Goal: Information Seeking & Learning: Learn about a topic

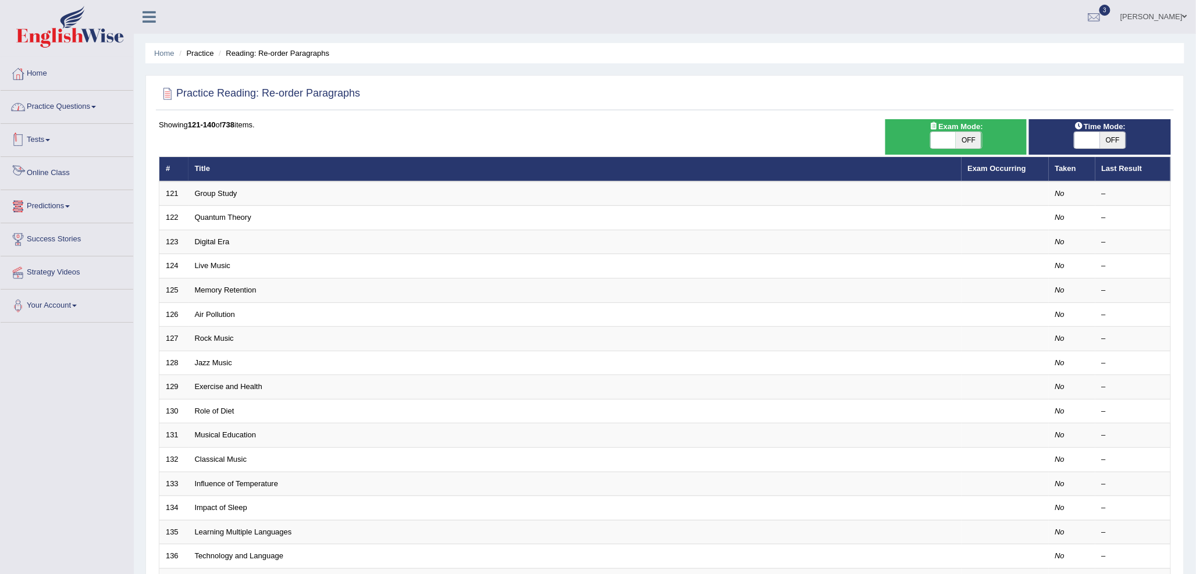
click at [81, 109] on link "Practice Questions" at bounding box center [67, 105] width 133 height 29
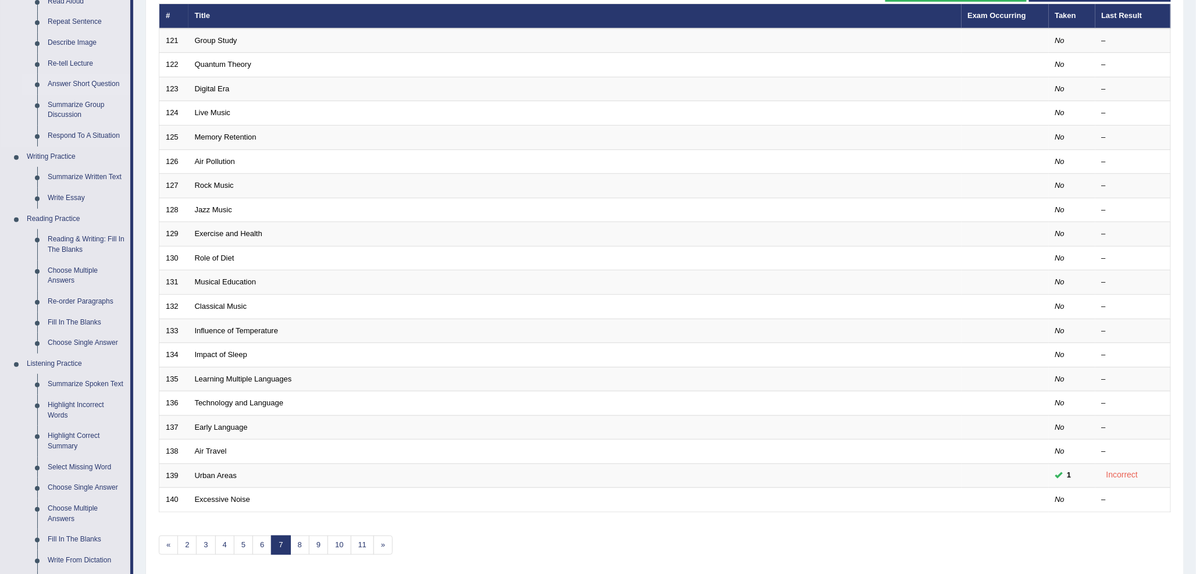
scroll to position [194, 0]
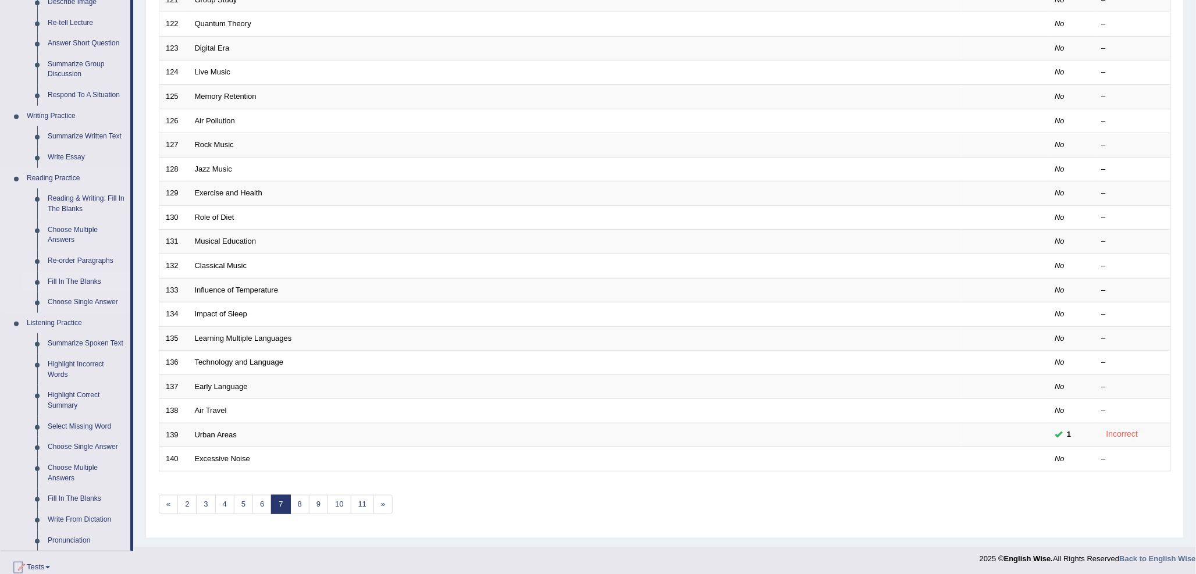
click at [88, 275] on link "Fill In The Blanks" at bounding box center [86, 282] width 88 height 21
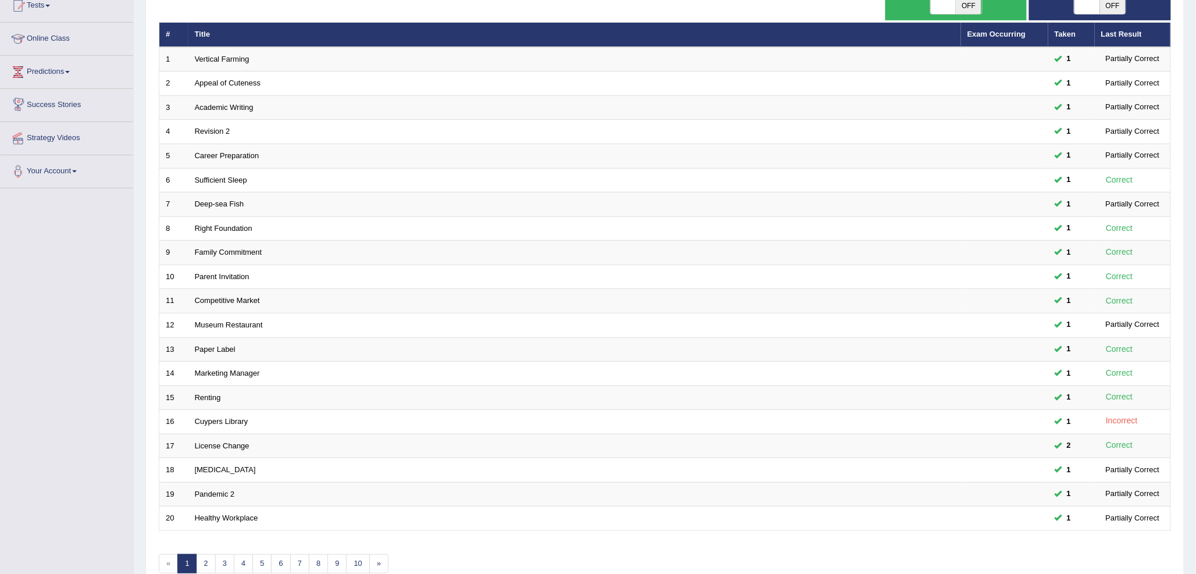
scroll to position [194, 0]
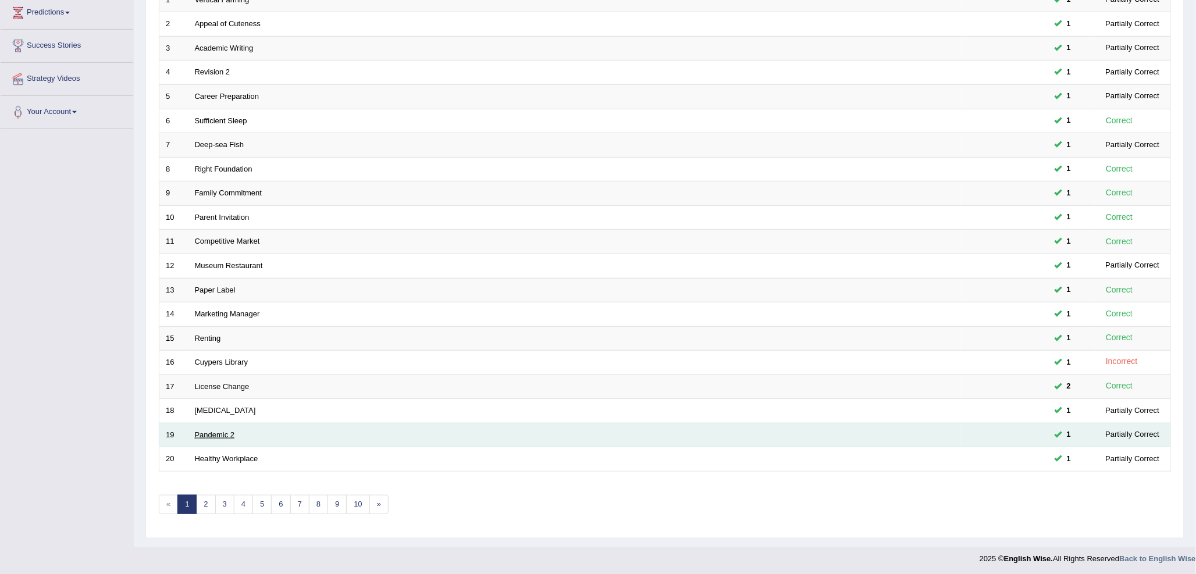
click at [212, 434] on link "Pandemic 2" at bounding box center [215, 435] width 40 height 9
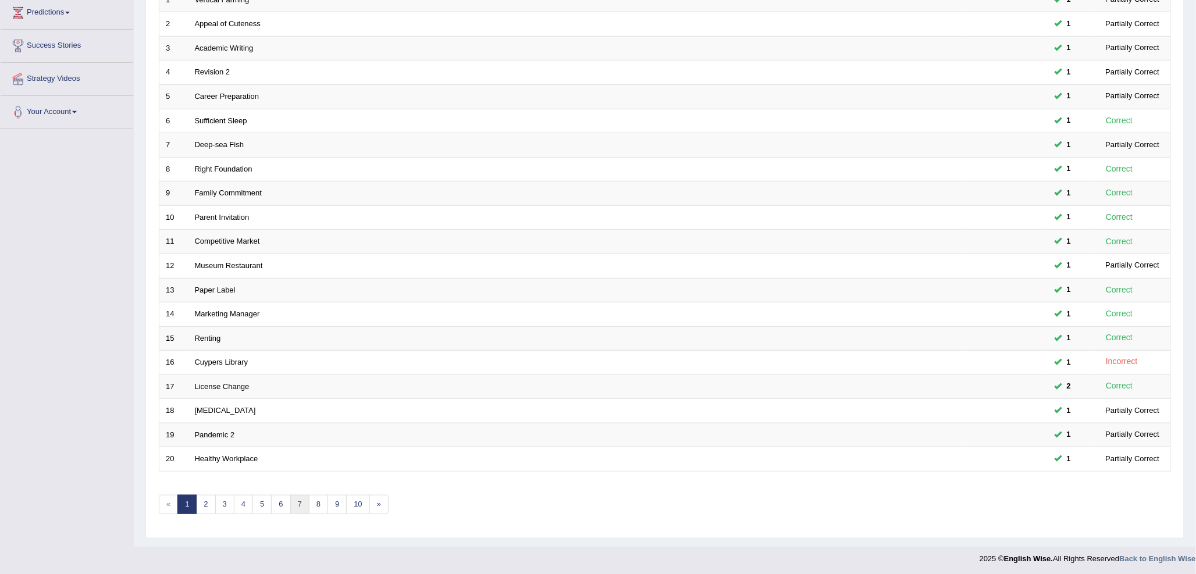
scroll to position [194, 0]
click at [301, 506] on link "7" at bounding box center [299, 504] width 19 height 19
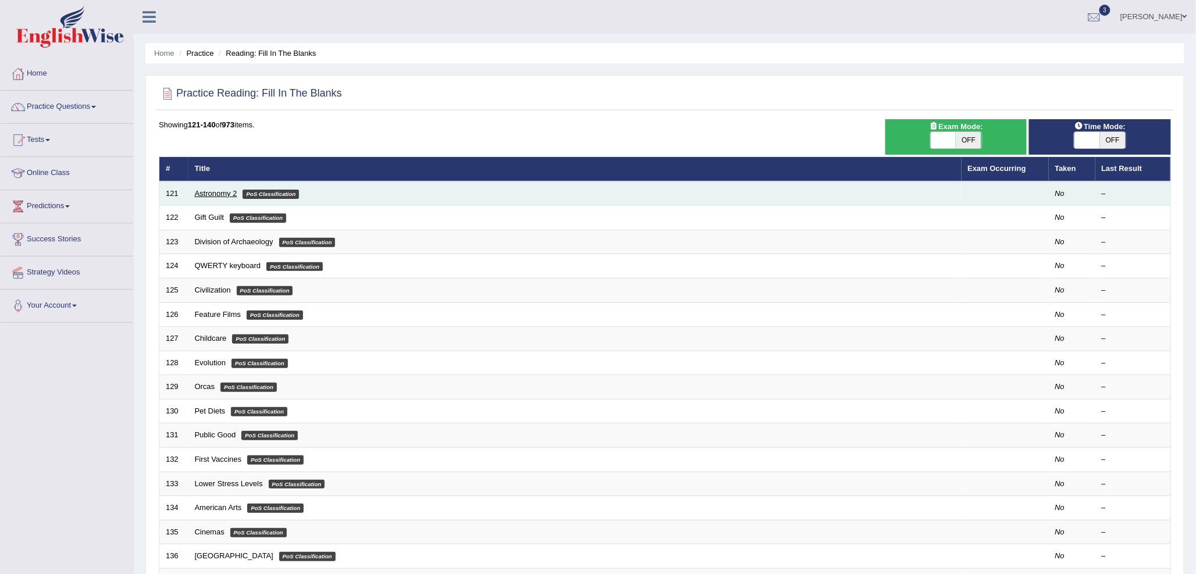
click at [222, 191] on link "Astronomy 2" at bounding box center [216, 193] width 42 height 9
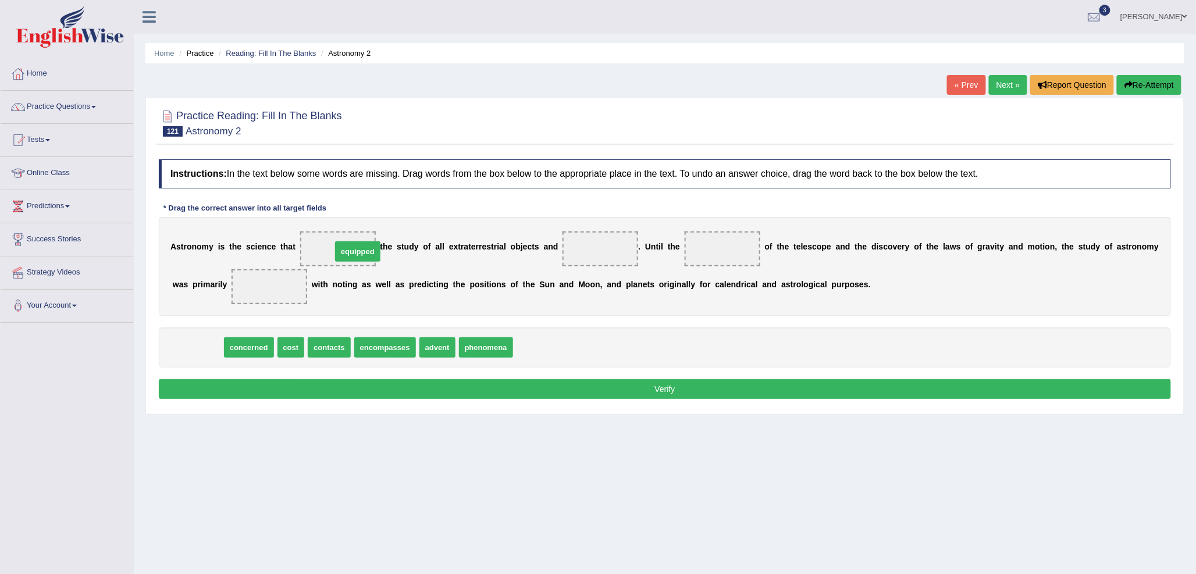
drag, startPoint x: 205, startPoint y: 349, endPoint x: 365, endPoint y: 253, distance: 186.6
drag, startPoint x: 205, startPoint y: 353, endPoint x: 291, endPoint y: 297, distance: 102.6
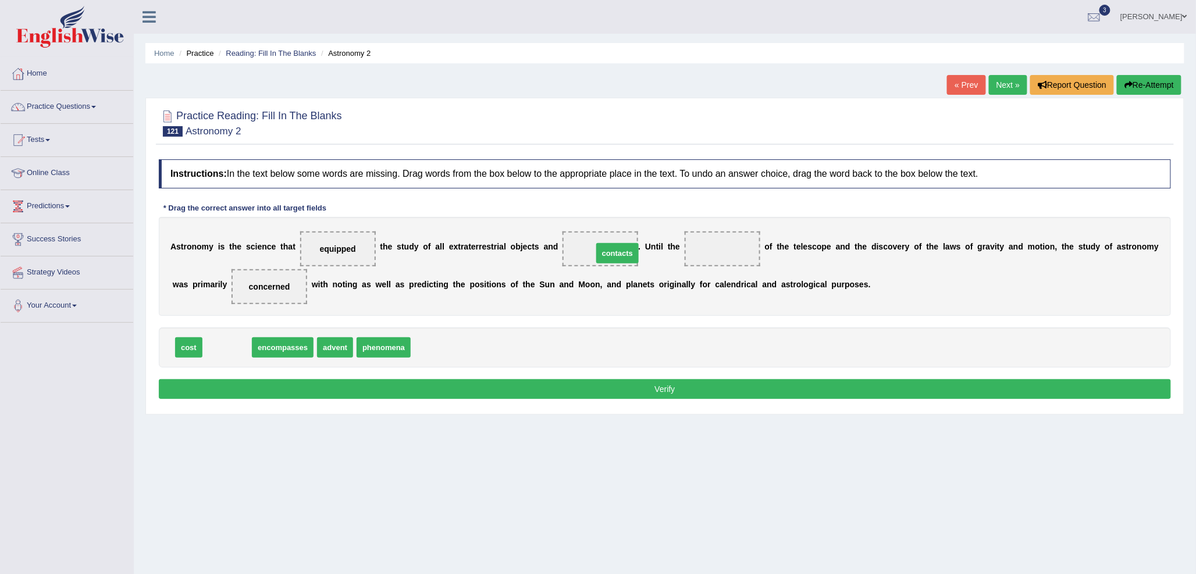
drag, startPoint x: 221, startPoint y: 350, endPoint x: 611, endPoint y: 256, distance: 401.6
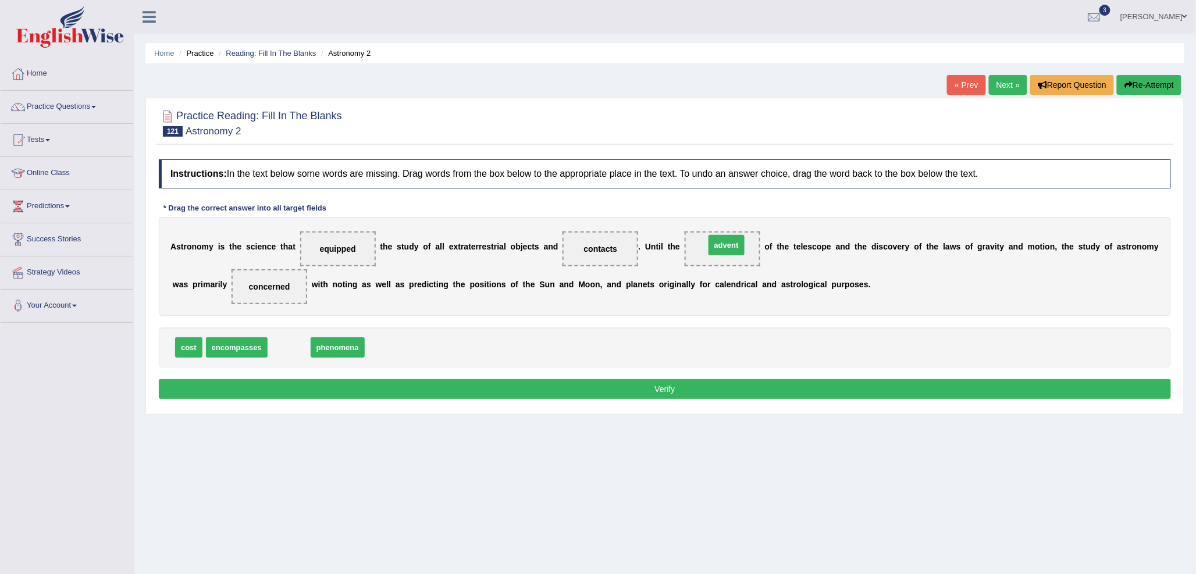
drag, startPoint x: 289, startPoint y: 346, endPoint x: 724, endPoint y: 249, distance: 446.3
click at [589, 387] on button "Verify" at bounding box center [665, 389] width 1012 height 20
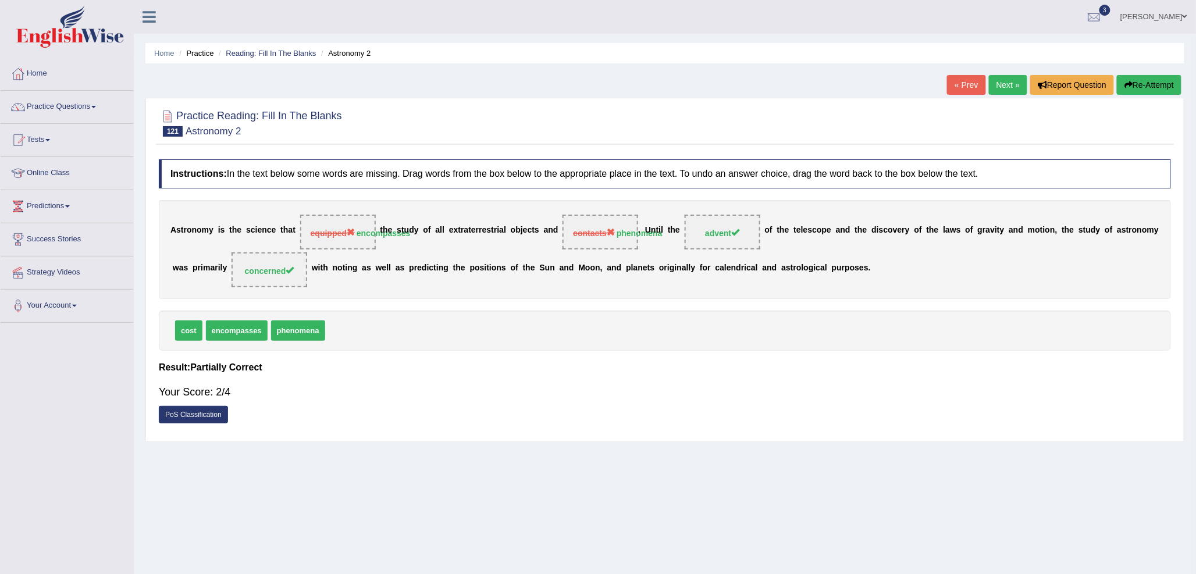
click at [995, 85] on link "Next »" at bounding box center [1008, 85] width 38 height 20
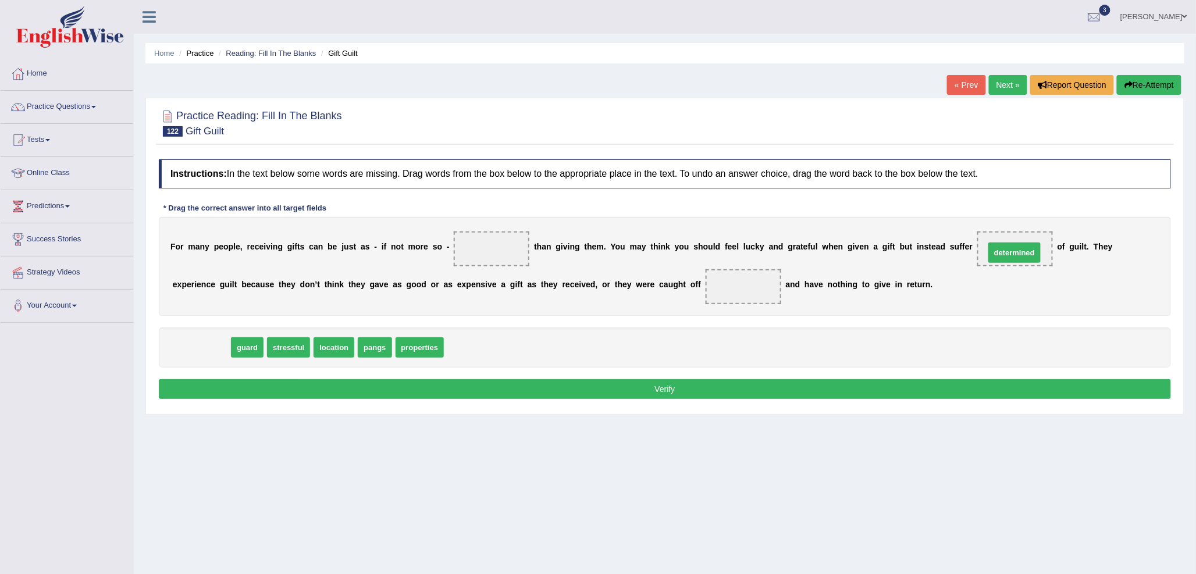
drag, startPoint x: 214, startPoint y: 347, endPoint x: 1028, endPoint y: 251, distance: 820.1
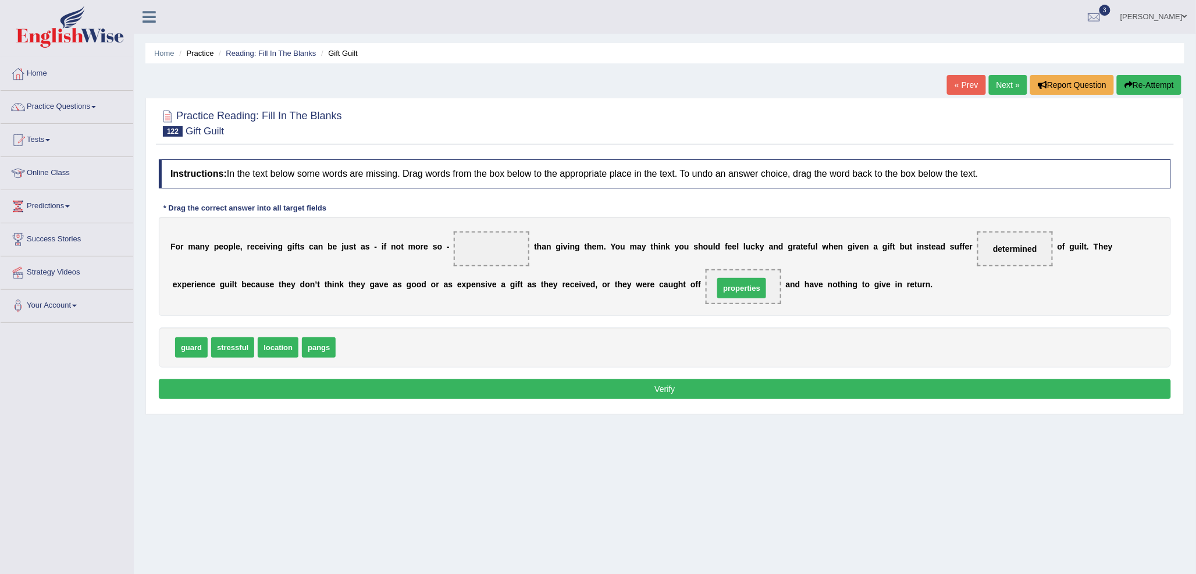
drag, startPoint x: 368, startPoint y: 350, endPoint x: 746, endPoint y: 291, distance: 382.8
drag, startPoint x: 227, startPoint y: 350, endPoint x: 489, endPoint y: 256, distance: 278.2
click at [503, 393] on button "Verify" at bounding box center [665, 389] width 1012 height 20
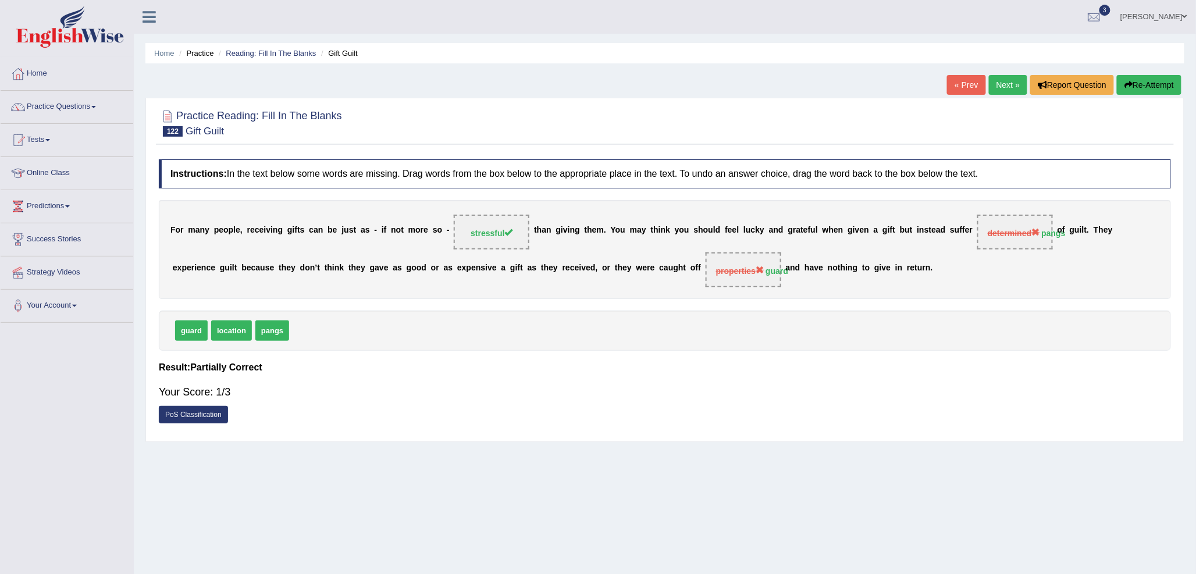
click at [1004, 90] on link "Next »" at bounding box center [1008, 85] width 38 height 20
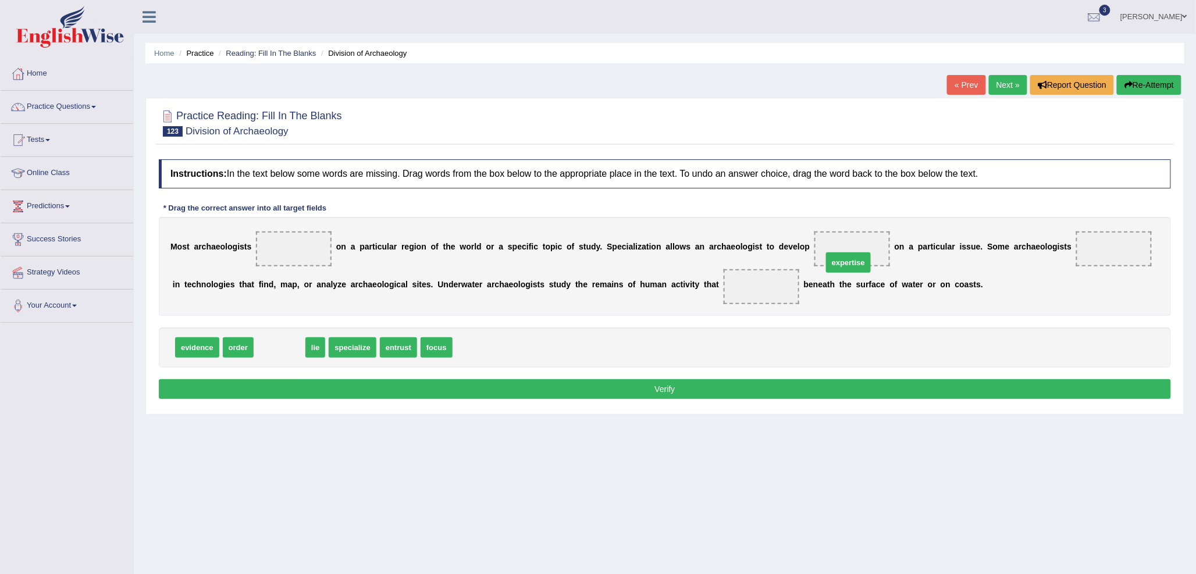
drag, startPoint x: 281, startPoint y: 347, endPoint x: 850, endPoint y: 262, distance: 575.3
drag, startPoint x: 303, startPoint y: 349, endPoint x: 1120, endPoint y: 254, distance: 822.4
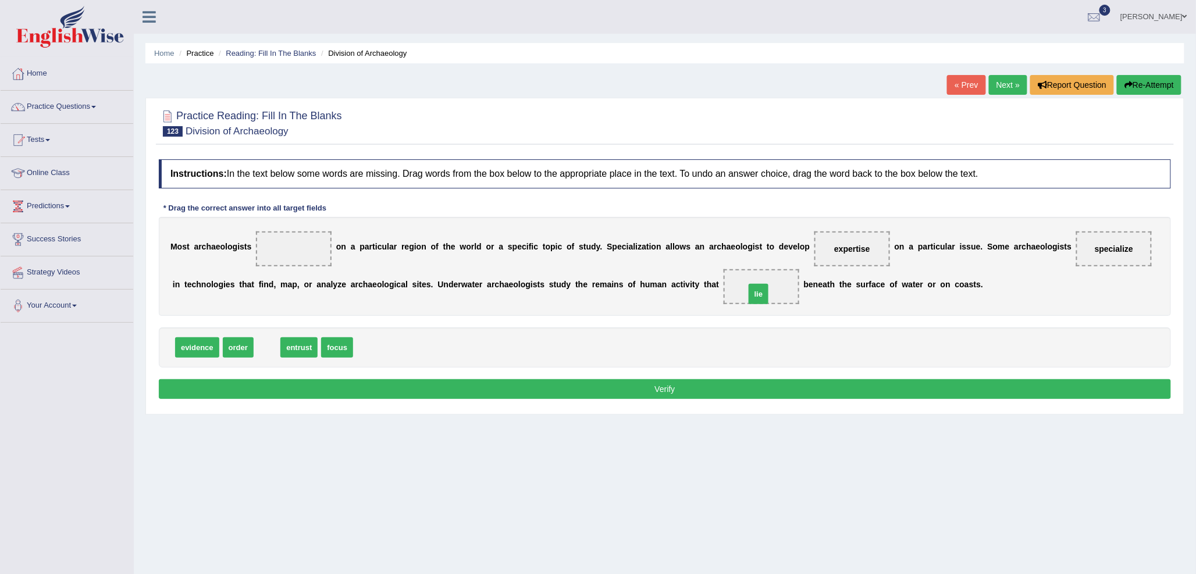
drag, startPoint x: 265, startPoint y: 348, endPoint x: 756, endPoint y: 294, distance: 494.5
drag, startPoint x: 320, startPoint y: 349, endPoint x: 311, endPoint y: 256, distance: 93.5
click at [449, 385] on button "Verify" at bounding box center [665, 389] width 1012 height 20
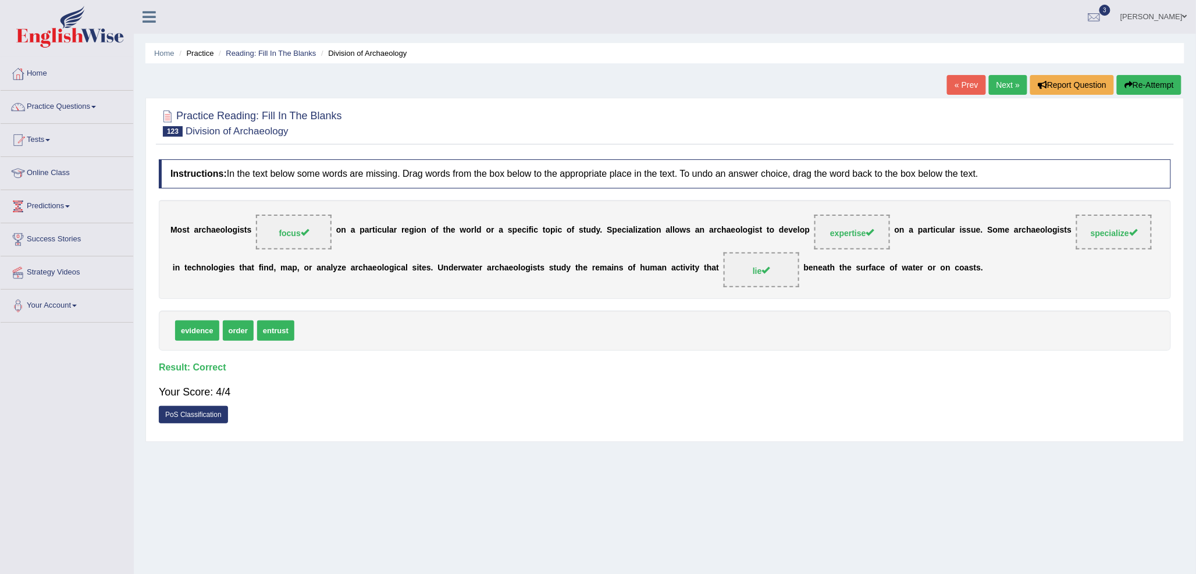
click at [995, 84] on link "Next »" at bounding box center [1008, 85] width 38 height 20
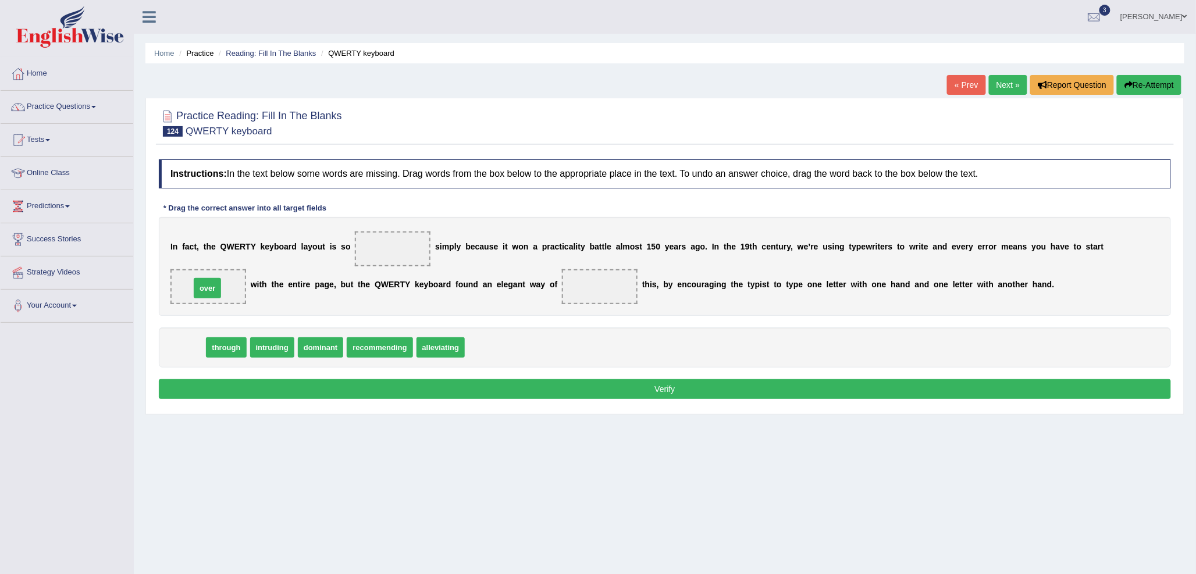
drag, startPoint x: 183, startPoint y: 350, endPoint x: 202, endPoint y: 291, distance: 62.2
drag, startPoint x: 193, startPoint y: 350, endPoint x: 607, endPoint y: 291, distance: 418.4
click at [360, 347] on span "alleviating" at bounding box center [366, 347] width 49 height 20
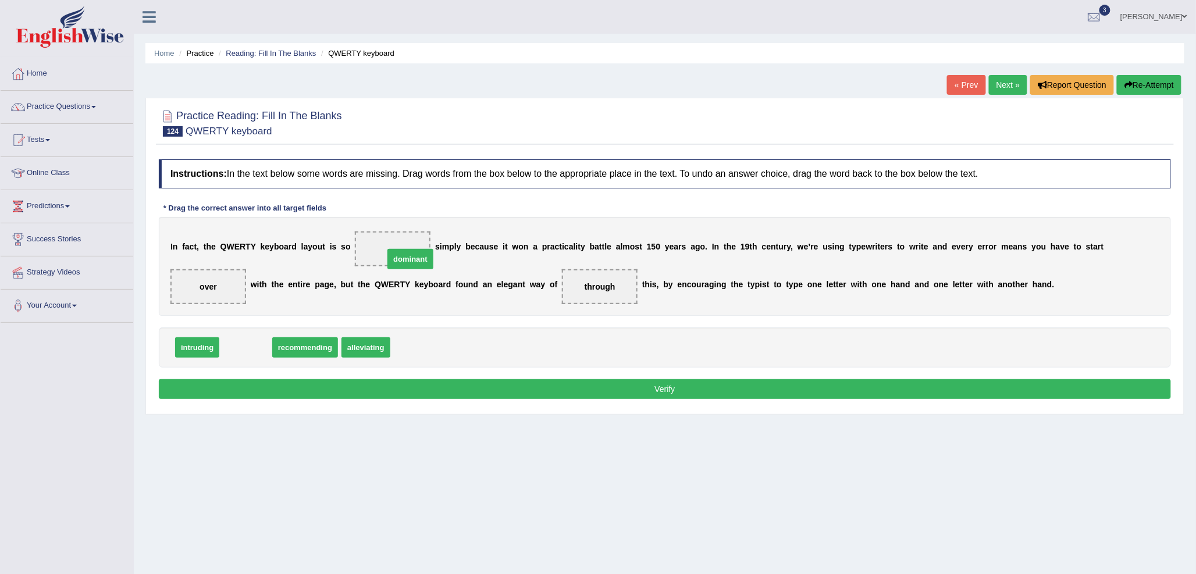
drag, startPoint x: 240, startPoint y: 347, endPoint x: 404, endPoint y: 258, distance: 186.9
click at [451, 390] on button "Verify" at bounding box center [665, 389] width 1012 height 20
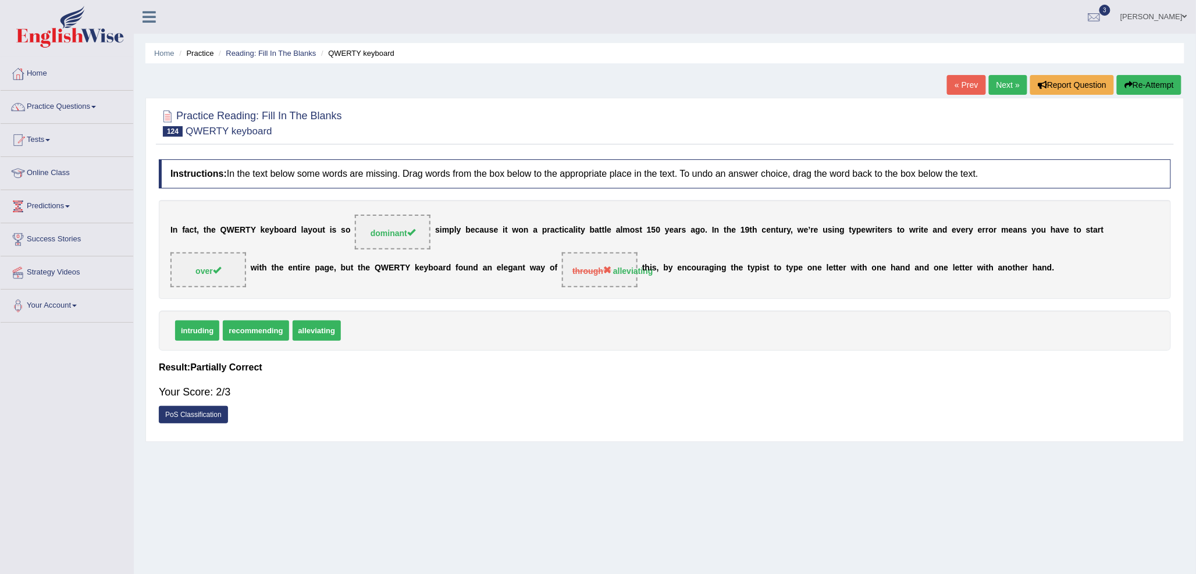
click at [1010, 83] on link "Next »" at bounding box center [1008, 85] width 38 height 20
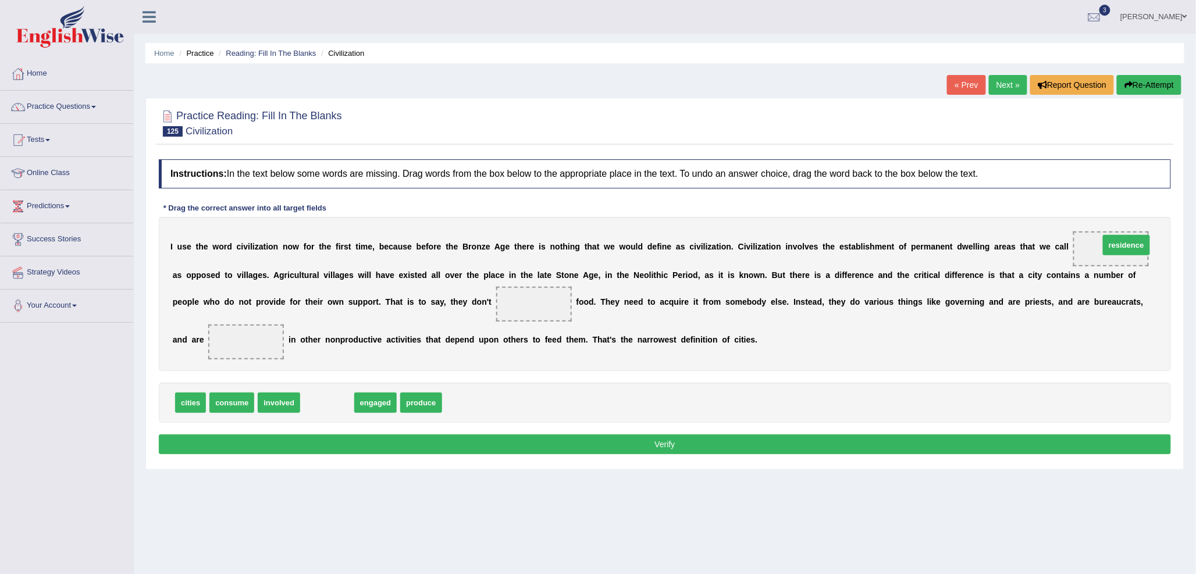
drag, startPoint x: 326, startPoint y: 400, endPoint x: 1125, endPoint y: 242, distance: 814.8
drag, startPoint x: 223, startPoint y: 400, endPoint x: 204, endPoint y: 404, distance: 20.2
drag, startPoint x: 319, startPoint y: 400, endPoint x: 517, endPoint y: 297, distance: 223.0
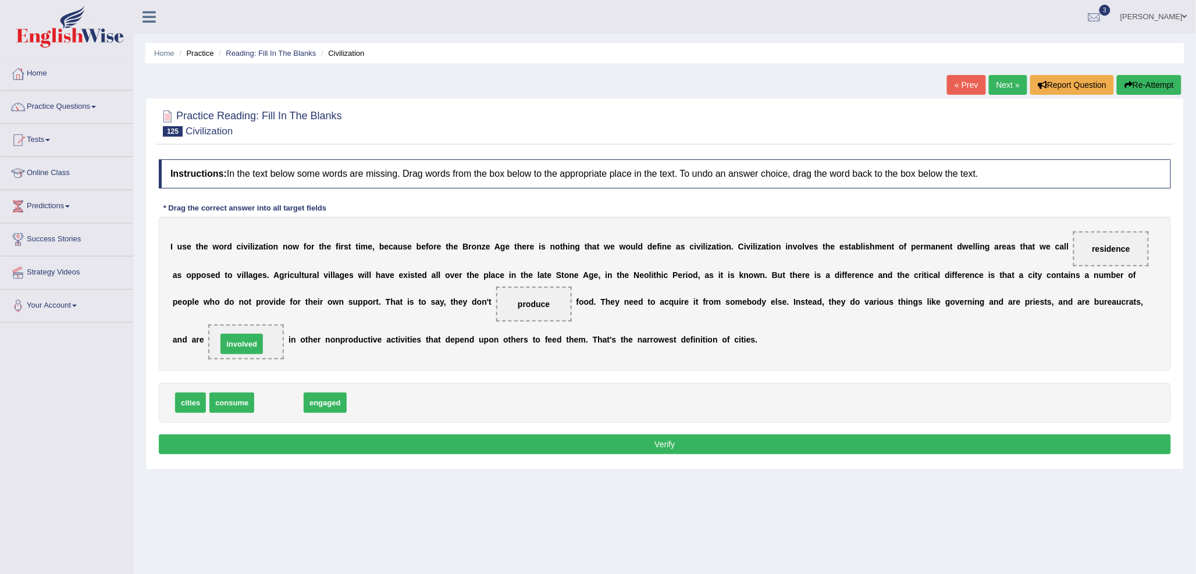
drag, startPoint x: 279, startPoint y: 400, endPoint x: 242, endPoint y: 342, distance: 69.6
click at [550, 439] on button "Verify" at bounding box center [665, 445] width 1012 height 20
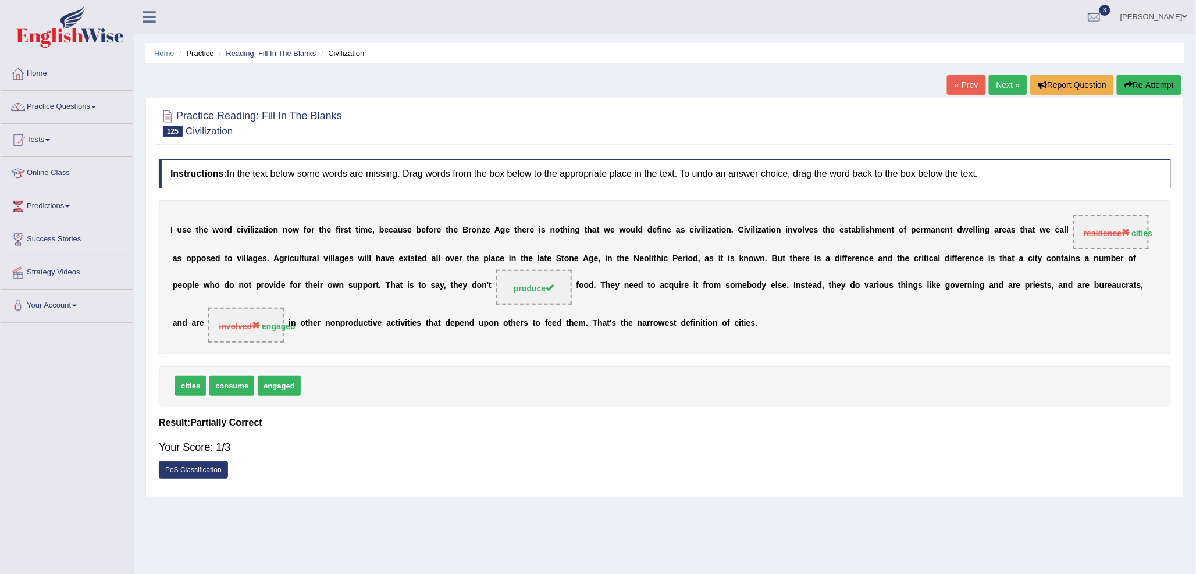
click at [1002, 85] on link "Next »" at bounding box center [1008, 85] width 38 height 20
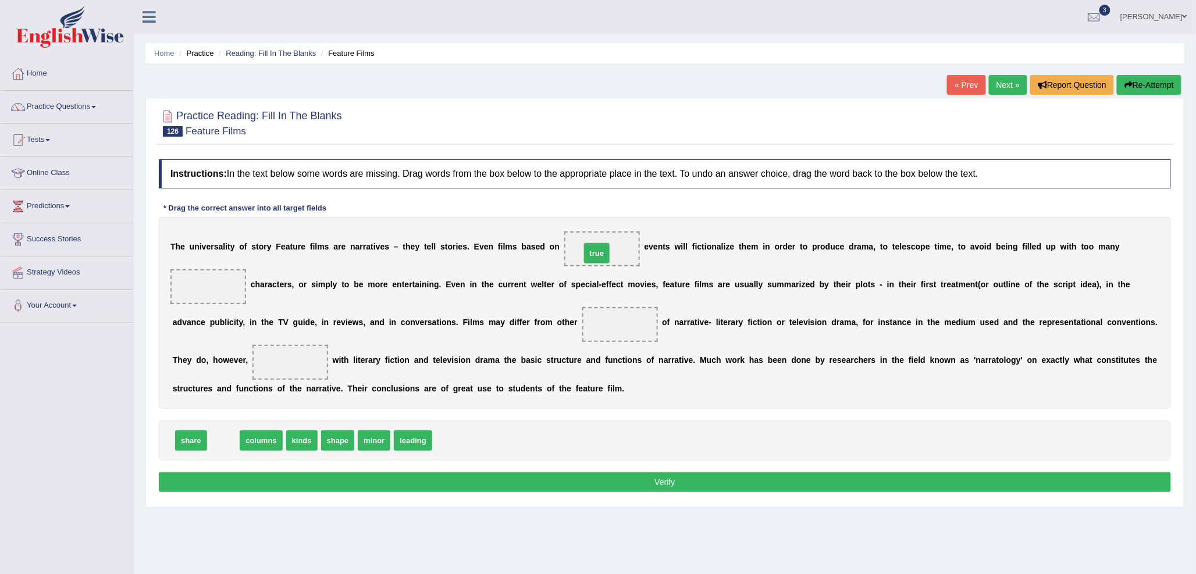
drag, startPoint x: 229, startPoint y: 437, endPoint x: 602, endPoint y: 250, distance: 417.8
drag, startPoint x: 384, startPoint y: 437, endPoint x: 199, endPoint y: 289, distance: 237.5
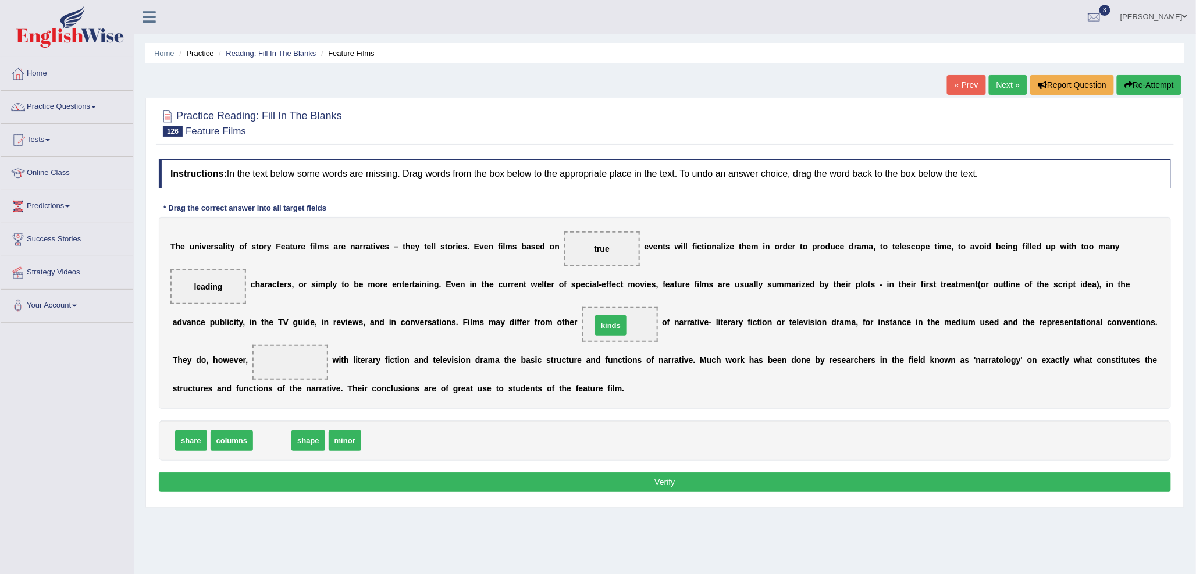
drag, startPoint x: 271, startPoint y: 441, endPoint x: 612, endPoint y: 326, distance: 360.4
drag, startPoint x: 180, startPoint y: 438, endPoint x: 278, endPoint y: 360, distance: 125.4
click at [431, 474] on button "Verify" at bounding box center [665, 482] width 1012 height 20
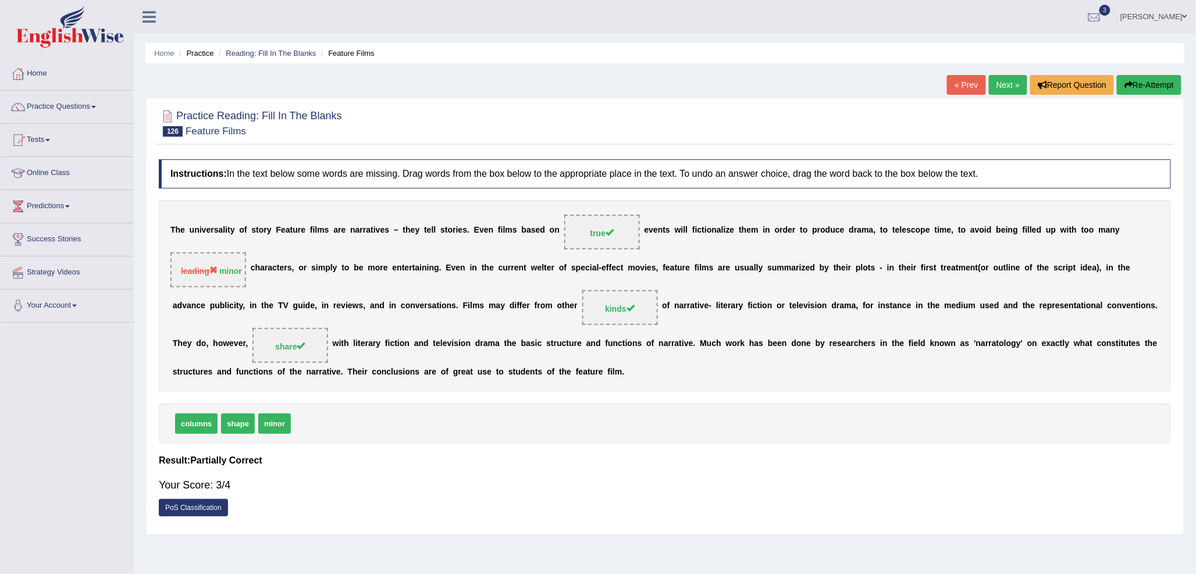
click at [967, 84] on link "« Prev" at bounding box center [966, 85] width 38 height 20
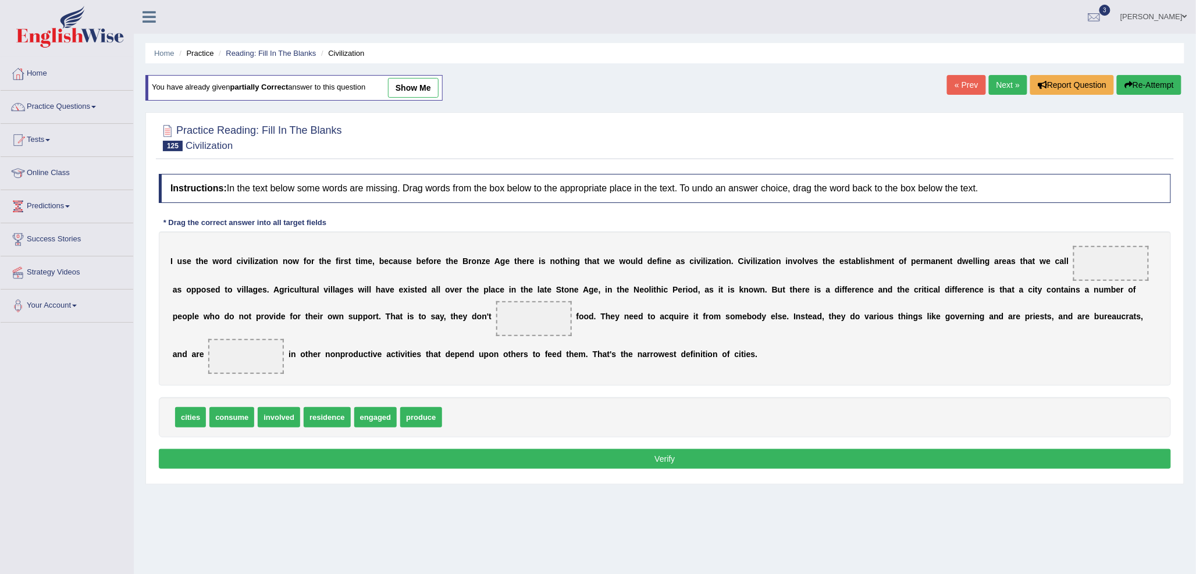
click at [993, 88] on link "Next »" at bounding box center [1008, 85] width 38 height 20
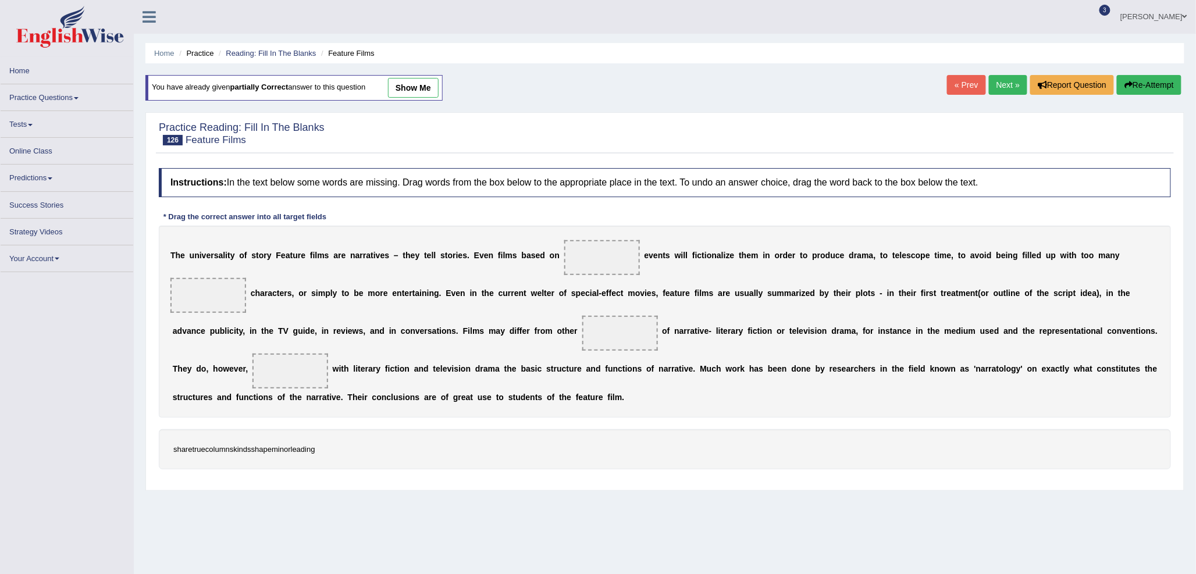
click at [993, 88] on link "Next »" at bounding box center [1008, 85] width 38 height 20
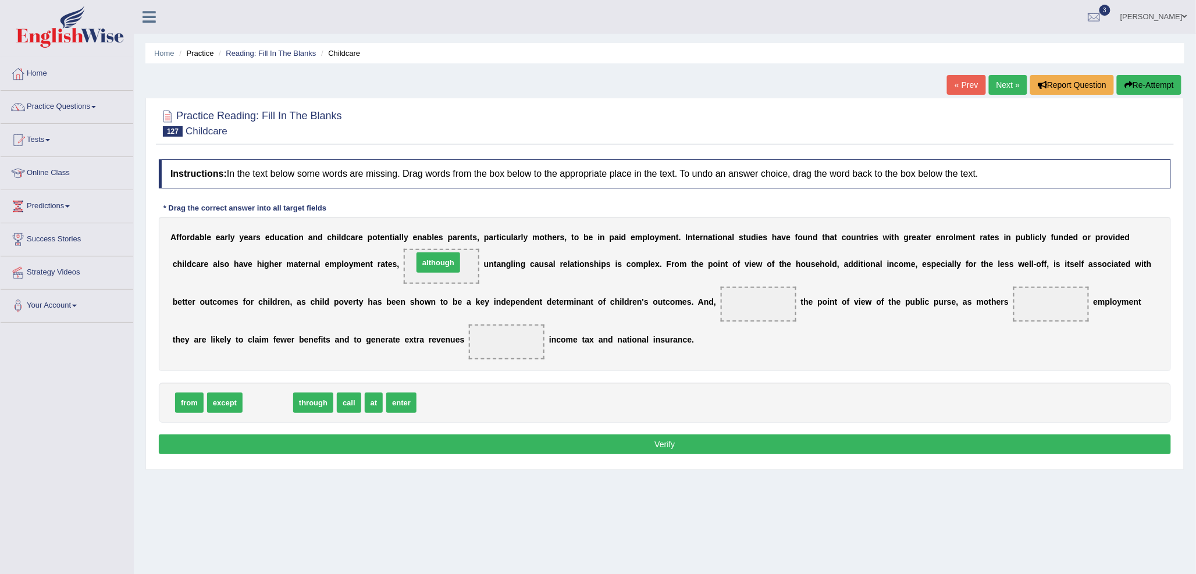
drag, startPoint x: 276, startPoint y: 406, endPoint x: 446, endPoint y: 266, distance: 220.7
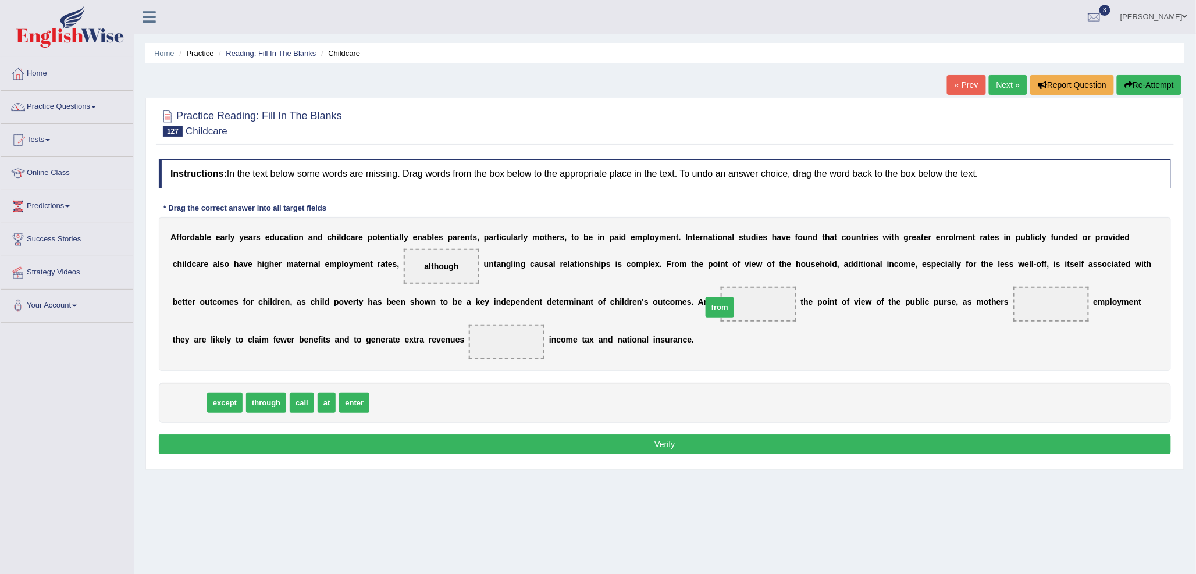
drag, startPoint x: 191, startPoint y: 401, endPoint x: 721, endPoint y: 306, distance: 539.1
drag, startPoint x: 191, startPoint y: 404, endPoint x: 1043, endPoint y: 313, distance: 856.6
drag, startPoint x: 193, startPoint y: 402, endPoint x: 501, endPoint y: 344, distance: 313.7
click at [496, 437] on button "Verify" at bounding box center [665, 445] width 1012 height 20
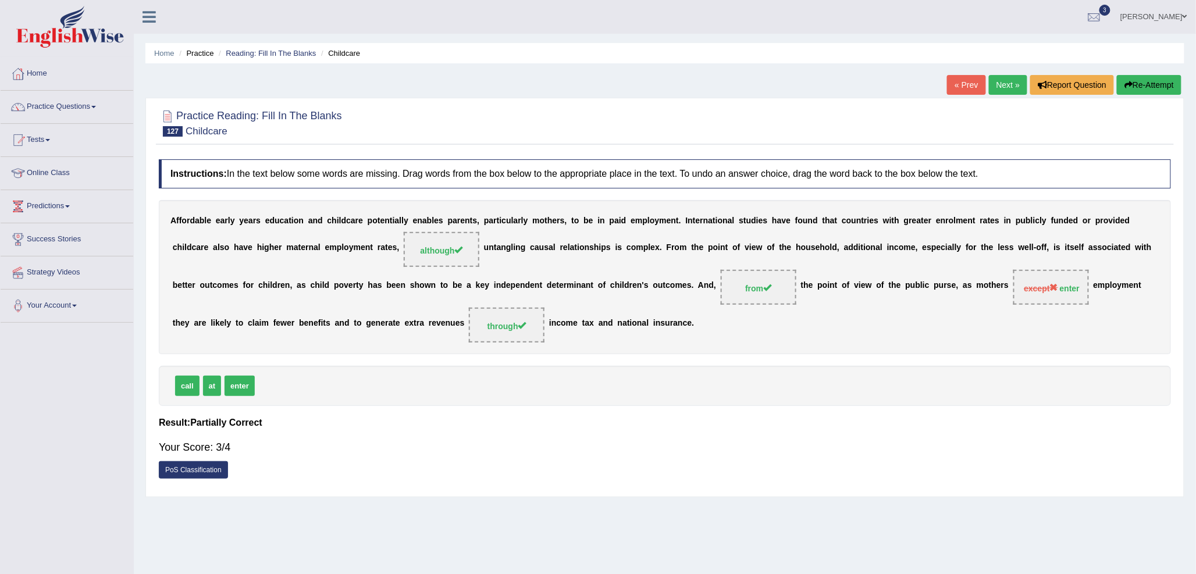
click at [1002, 83] on link "Next »" at bounding box center [1008, 85] width 38 height 20
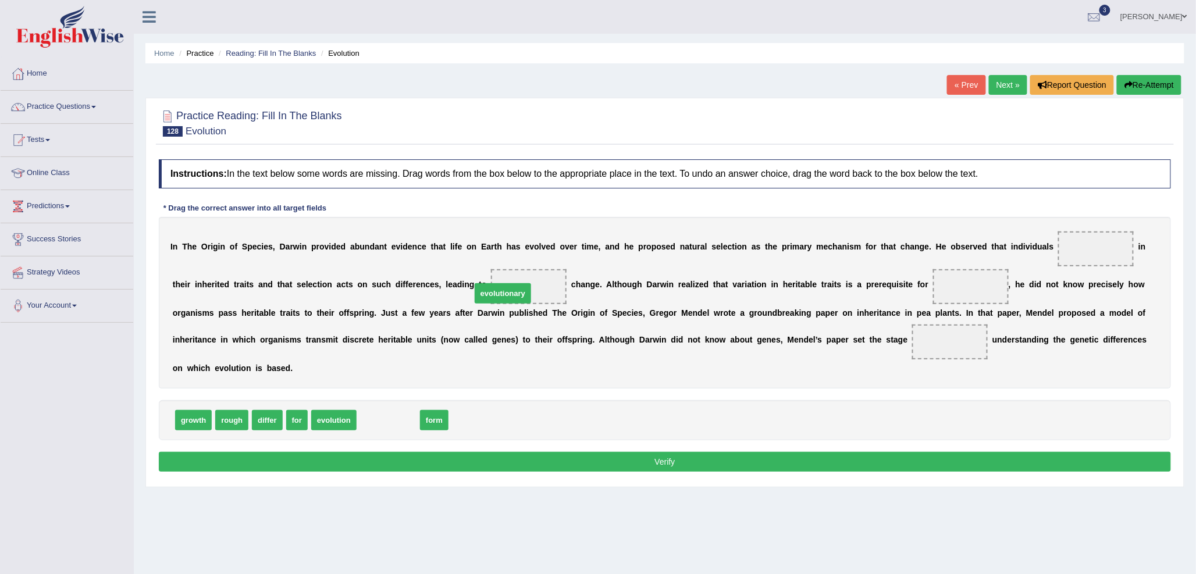
drag, startPoint x: 382, startPoint y: 422, endPoint x: 498, endPoint y: 295, distance: 172.2
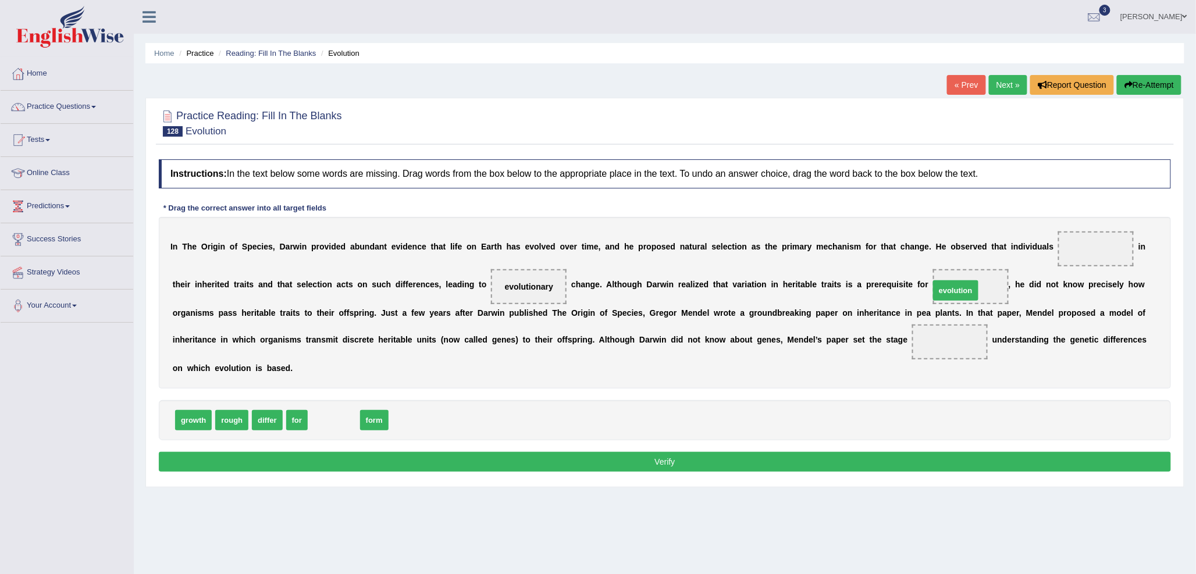
drag, startPoint x: 346, startPoint y: 418, endPoint x: 970, endPoint y: 289, distance: 636.9
drag, startPoint x: 296, startPoint y: 418, endPoint x: 934, endPoint y: 343, distance: 643.1
drag, startPoint x: 294, startPoint y: 422, endPoint x: 1097, endPoint y: 254, distance: 820.3
click at [727, 452] on button "Verify" at bounding box center [665, 462] width 1012 height 20
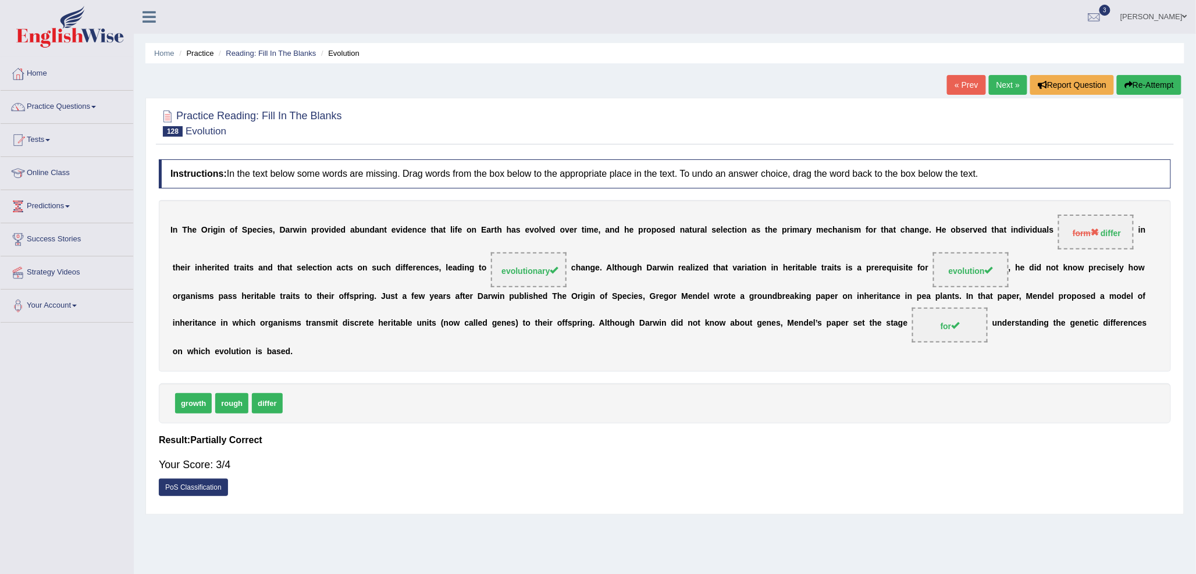
click at [999, 84] on link "Next »" at bounding box center [1008, 85] width 38 height 20
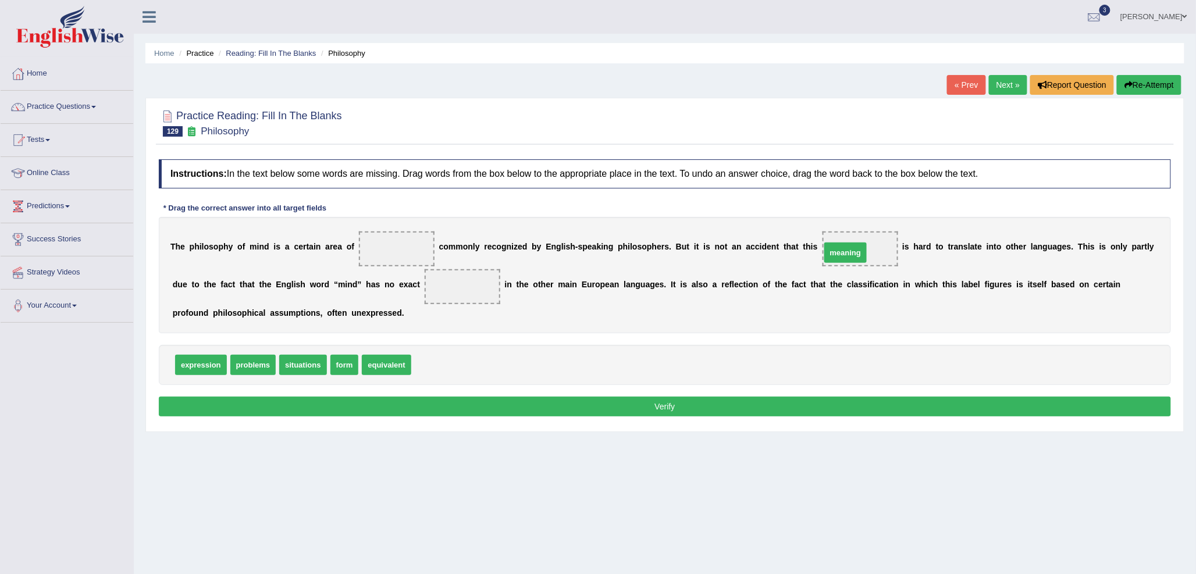
drag, startPoint x: 428, startPoint y: 367, endPoint x: 837, endPoint y: 255, distance: 423.6
drag, startPoint x: 871, startPoint y: 246, endPoint x: 460, endPoint y: 291, distance: 413.8
drag, startPoint x: 299, startPoint y: 365, endPoint x: 386, endPoint y: 252, distance: 142.2
drag, startPoint x: 293, startPoint y: 367, endPoint x: 863, endPoint y: 252, distance: 581.7
click at [682, 400] on button "Verify" at bounding box center [665, 407] width 1012 height 20
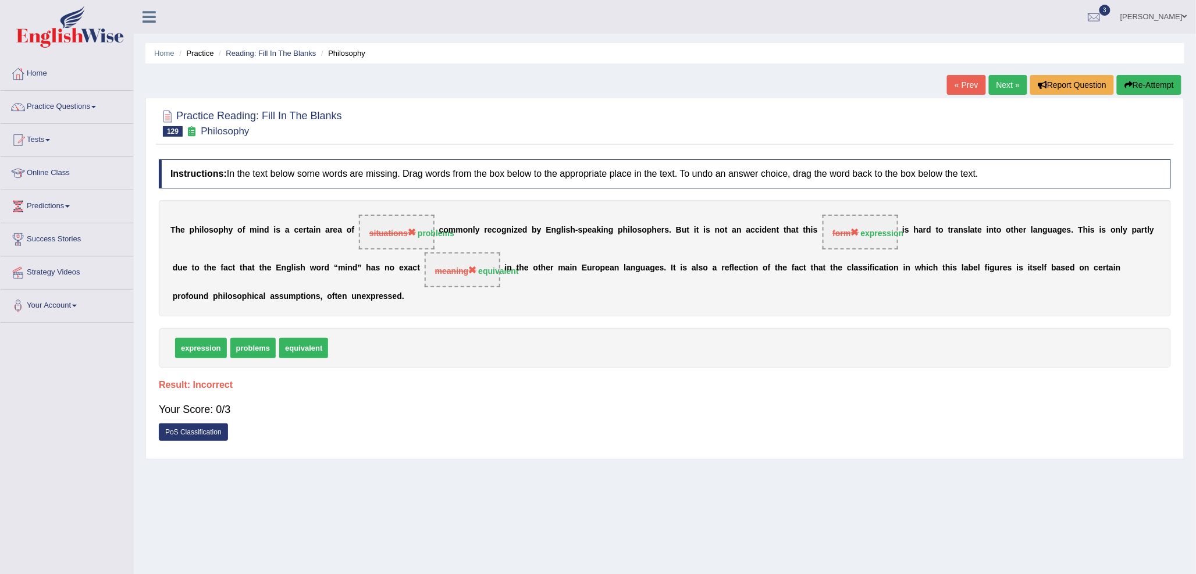
click at [994, 89] on link "Next »" at bounding box center [1008, 85] width 38 height 20
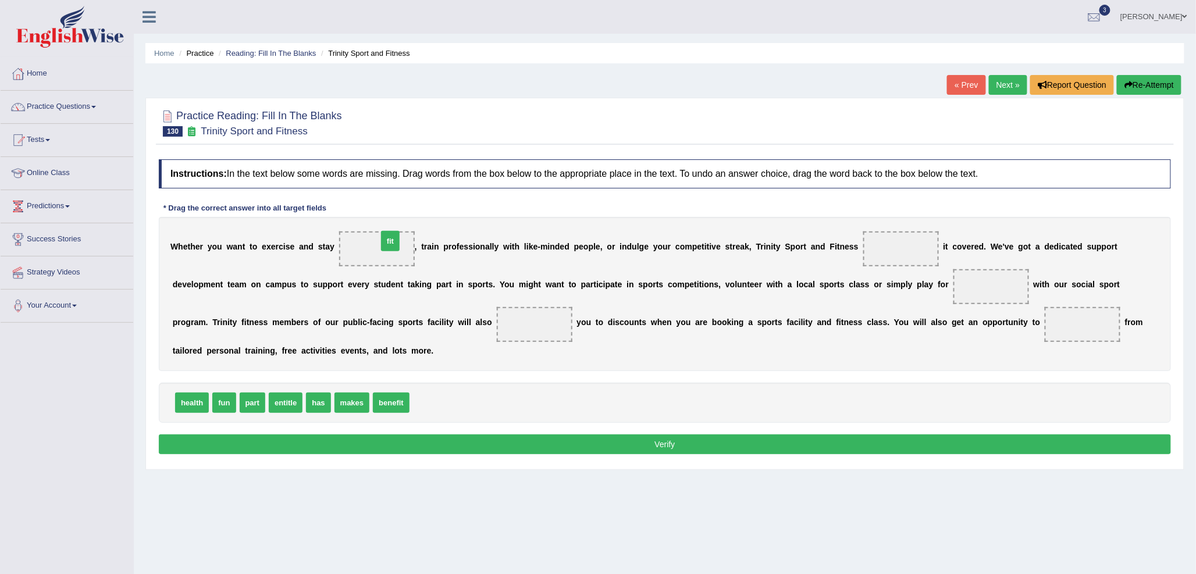
drag, startPoint x: 422, startPoint y: 401, endPoint x: 387, endPoint y: 240, distance: 165.6
drag, startPoint x: 361, startPoint y: 401, endPoint x: 916, endPoint y: 245, distance: 576.7
drag, startPoint x: 224, startPoint y: 400, endPoint x: 990, endPoint y: 283, distance: 775.1
drag, startPoint x: 335, startPoint y: 404, endPoint x: 344, endPoint y: 417, distance: 15.4
drag, startPoint x: 249, startPoint y: 404, endPoint x: 528, endPoint y: 329, distance: 288.8
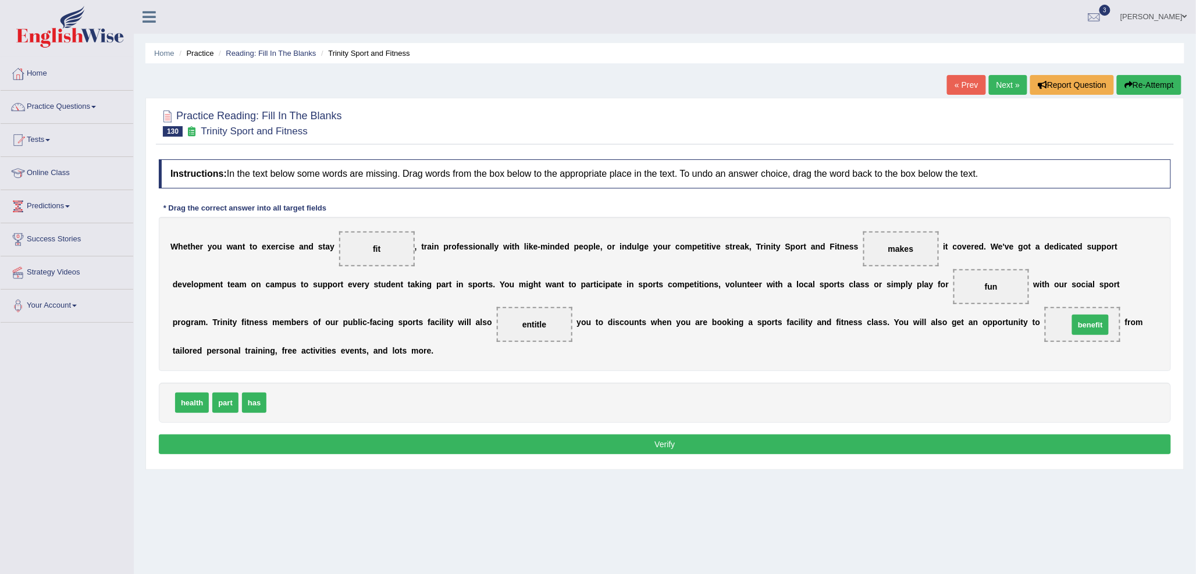
drag, startPoint x: 322, startPoint y: 399, endPoint x: 1094, endPoint y: 326, distance: 775.4
click at [888, 450] on button "Verify" at bounding box center [665, 445] width 1012 height 20
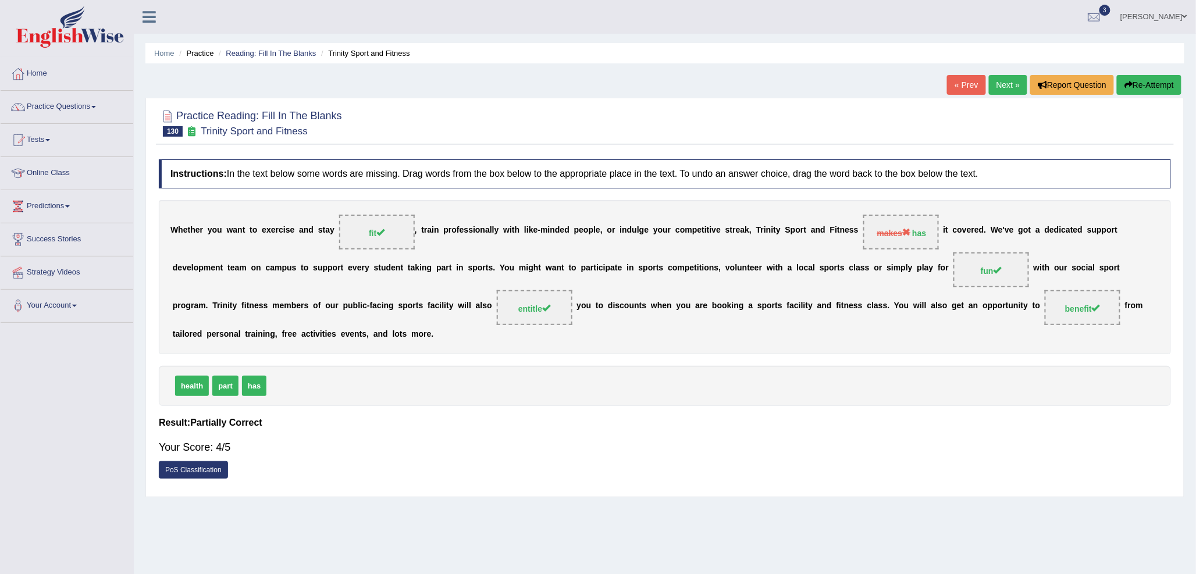
click at [1006, 84] on link "Next »" at bounding box center [1008, 85] width 38 height 20
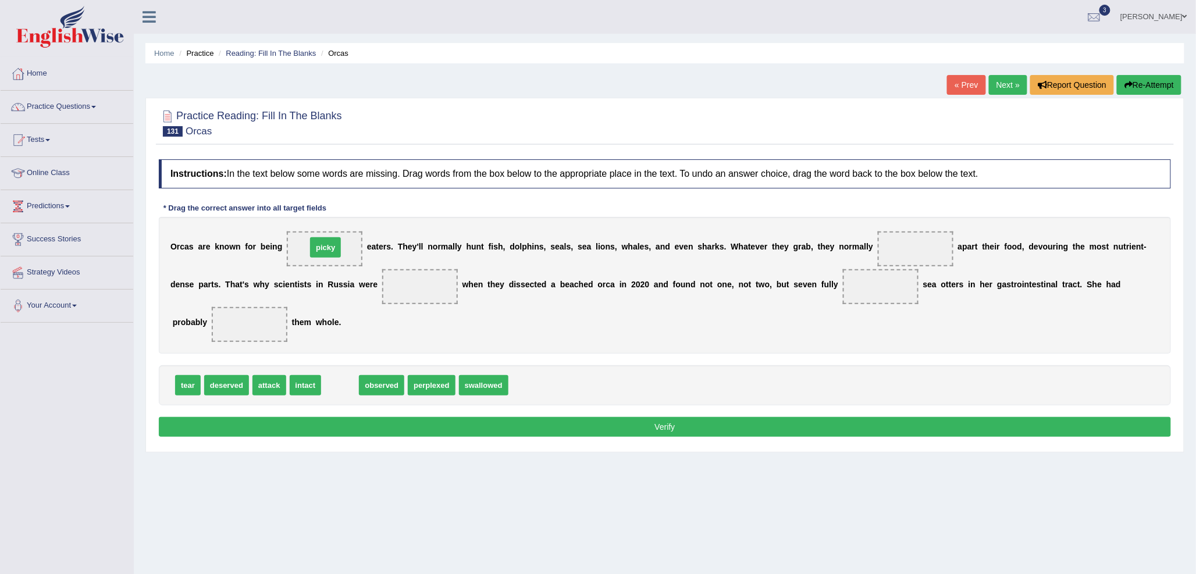
drag, startPoint x: 339, startPoint y: 382, endPoint x: 324, endPoint y: 244, distance: 138.6
drag, startPoint x: 187, startPoint y: 385, endPoint x: 926, endPoint y: 246, distance: 751.1
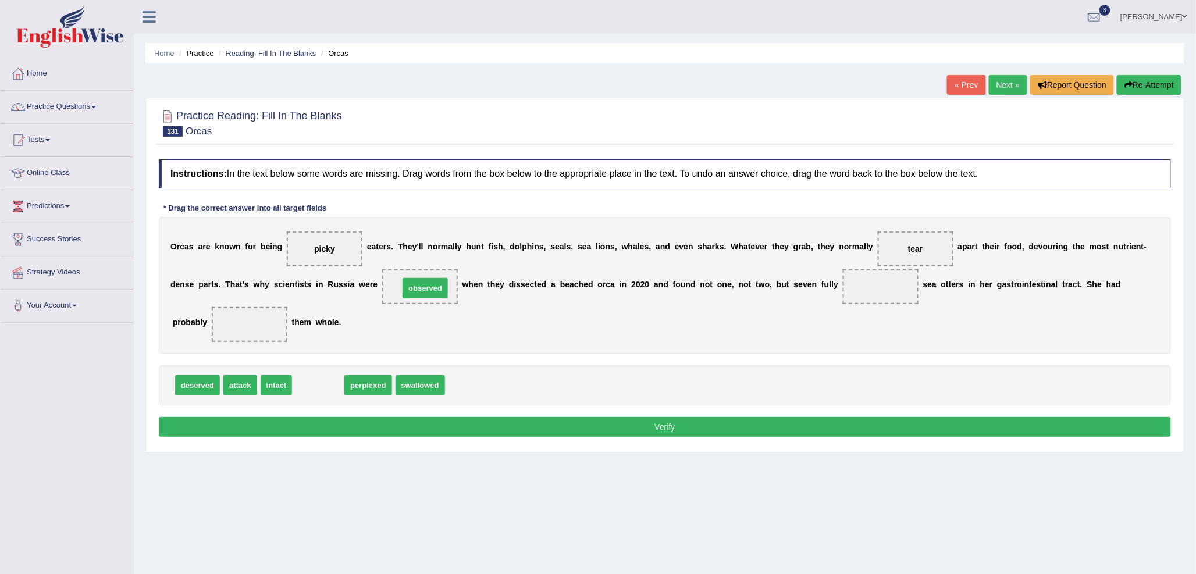
drag, startPoint x: 326, startPoint y: 388, endPoint x: 433, endPoint y: 291, distance: 144.6
drag, startPoint x: 667, startPoint y: 288, endPoint x: 674, endPoint y: 288, distance: 7.0
click at [669, 288] on div "O r c a s a r e k n o w n f o r b e i n g picky e a t e r s . T h e y ' l l n o…" at bounding box center [665, 285] width 1012 height 137
drag, startPoint x: 367, startPoint y: 379, endPoint x: 887, endPoint y: 283, distance: 528.4
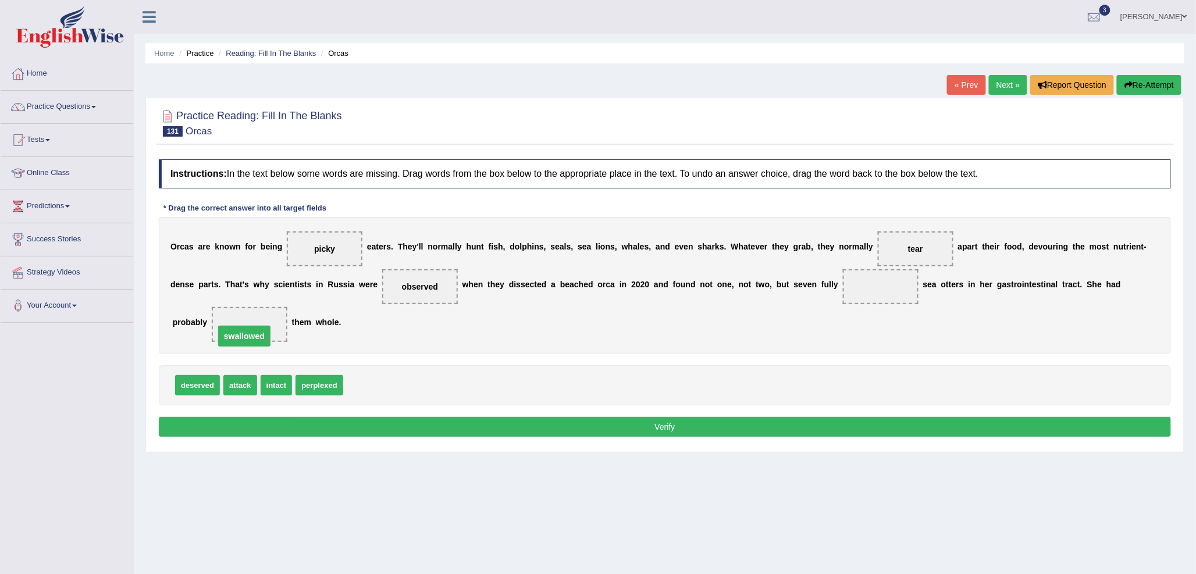
drag, startPoint x: 884, startPoint y: 284, endPoint x: 246, endPoint y: 333, distance: 640.7
click at [322, 390] on span "perplexed" at bounding box center [319, 385] width 47 height 20
drag, startPoint x: 269, startPoint y: 385, endPoint x: 869, endPoint y: 288, distance: 607.1
click at [764, 426] on button "Verify" at bounding box center [665, 427] width 1012 height 20
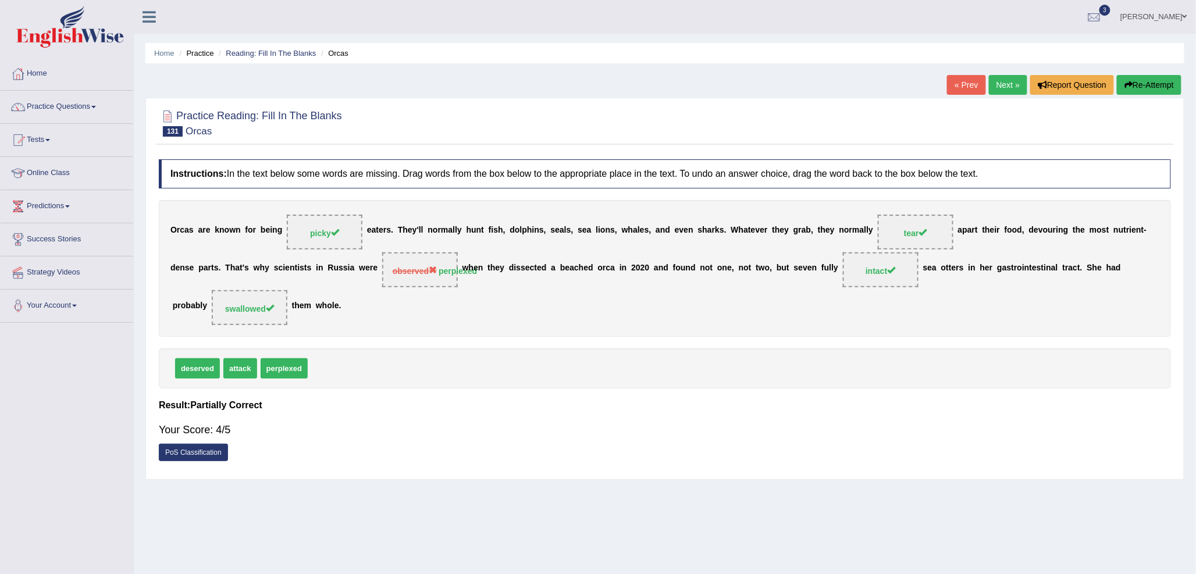
click at [1004, 81] on link "Next »" at bounding box center [1008, 85] width 38 height 20
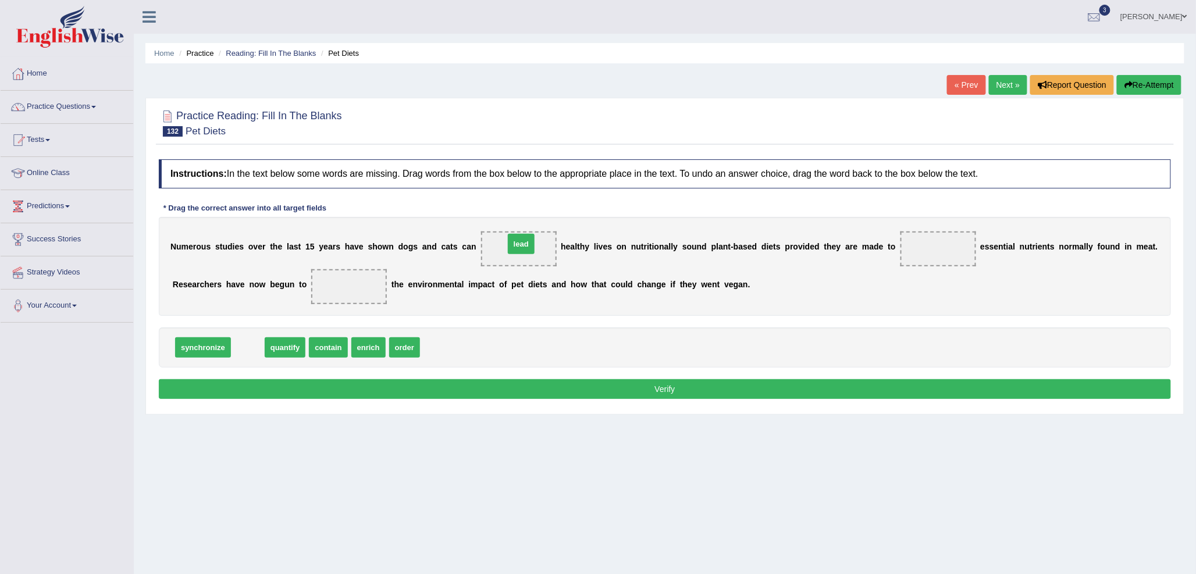
drag, startPoint x: 243, startPoint y: 352, endPoint x: 516, endPoint y: 248, distance: 292.6
drag, startPoint x: 332, startPoint y: 347, endPoint x: 931, endPoint y: 251, distance: 606.9
drag, startPoint x: 252, startPoint y: 345, endPoint x: 357, endPoint y: 287, distance: 120.3
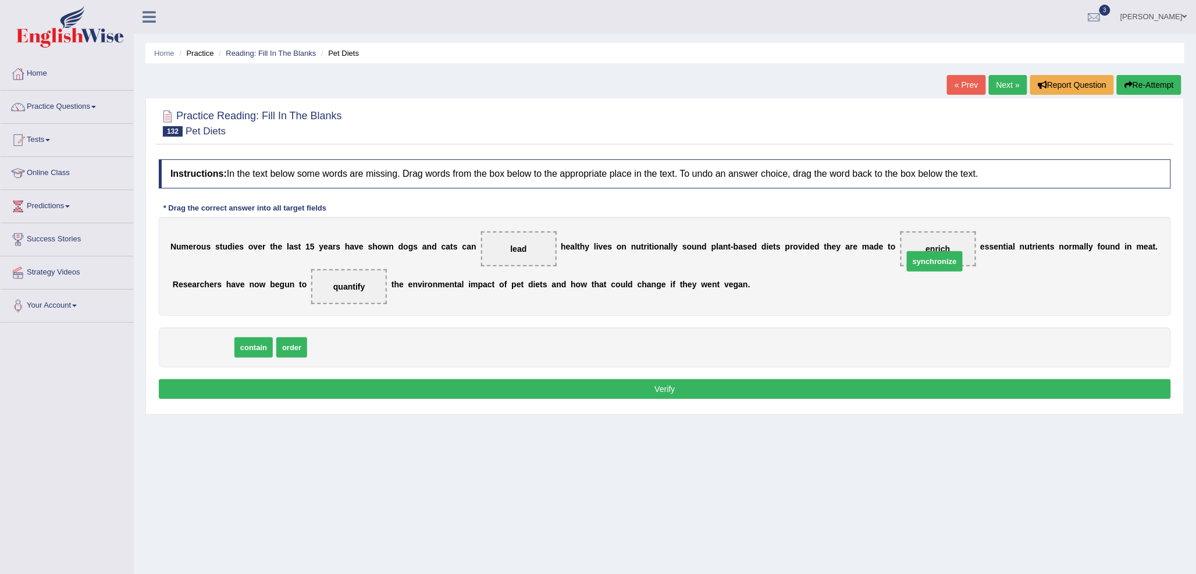
drag, startPoint x: 211, startPoint y: 350, endPoint x: 947, endPoint y: 257, distance: 742.4
click at [392, 388] on button "Verify" at bounding box center [665, 389] width 1012 height 20
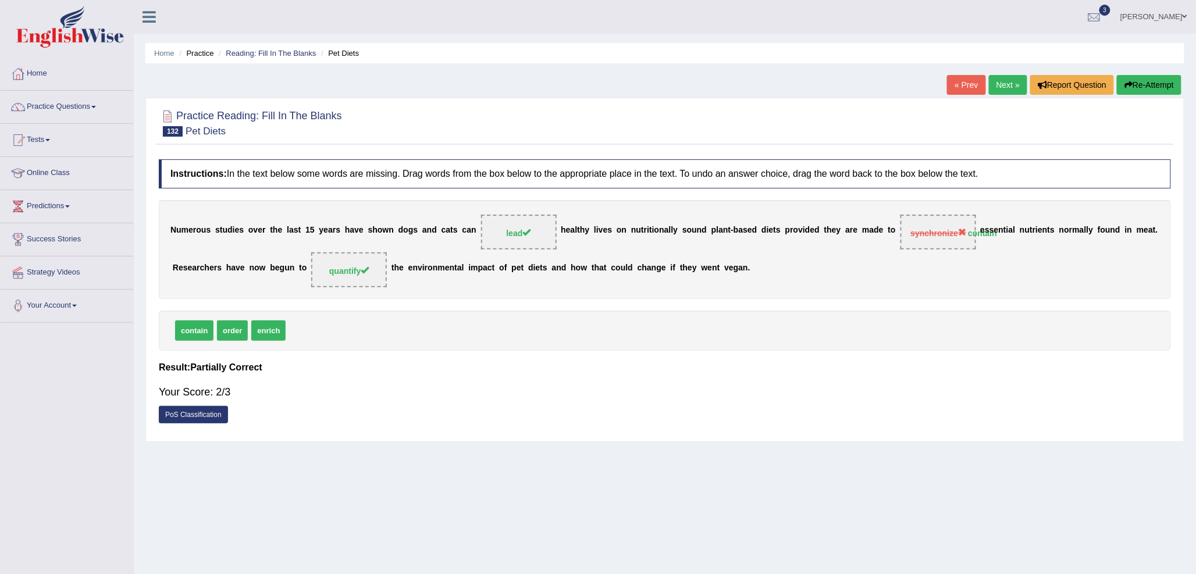
click at [1140, 79] on button "Re-Attempt" at bounding box center [1149, 85] width 65 height 20
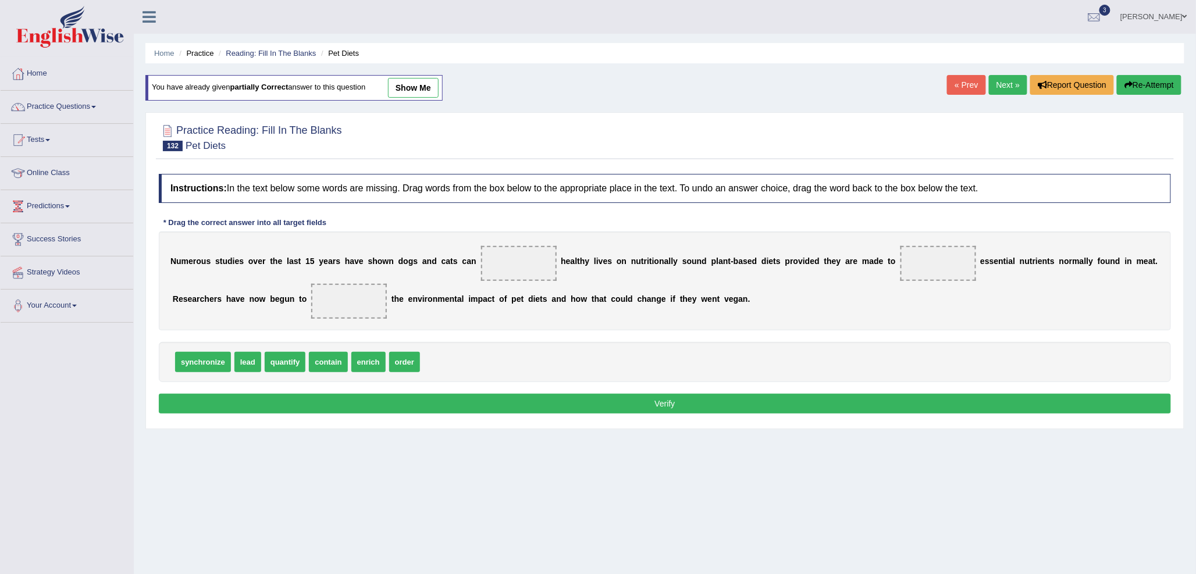
click at [1003, 79] on link "Next »" at bounding box center [1008, 85] width 38 height 20
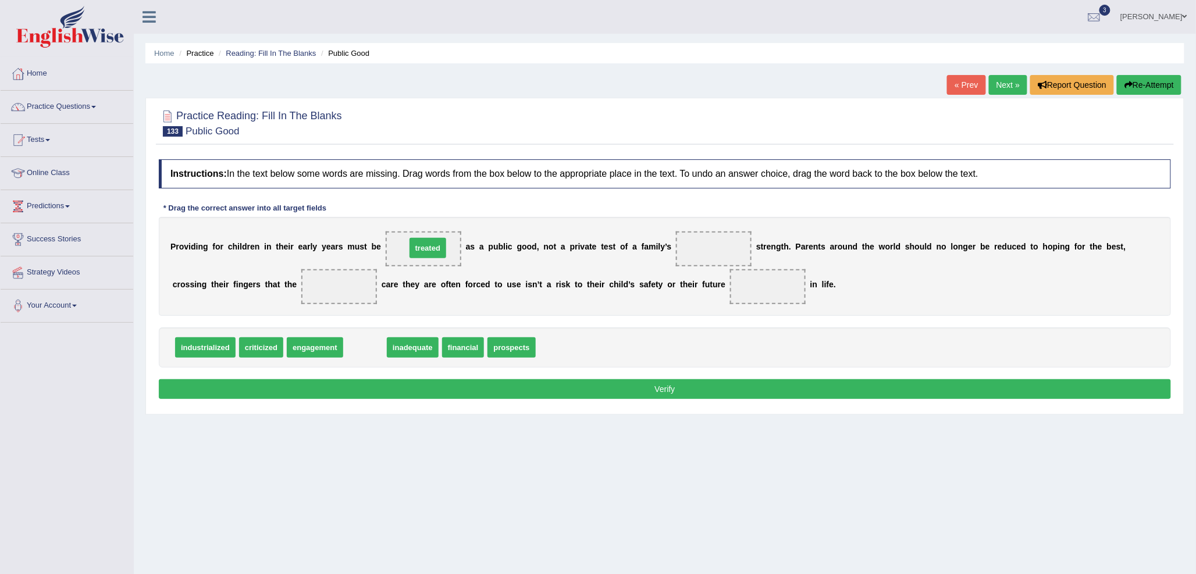
drag, startPoint x: 365, startPoint y: 351, endPoint x: 428, endPoint y: 252, distance: 117.7
drag, startPoint x: 419, startPoint y: 343, endPoint x: 734, endPoint y: 243, distance: 329.7
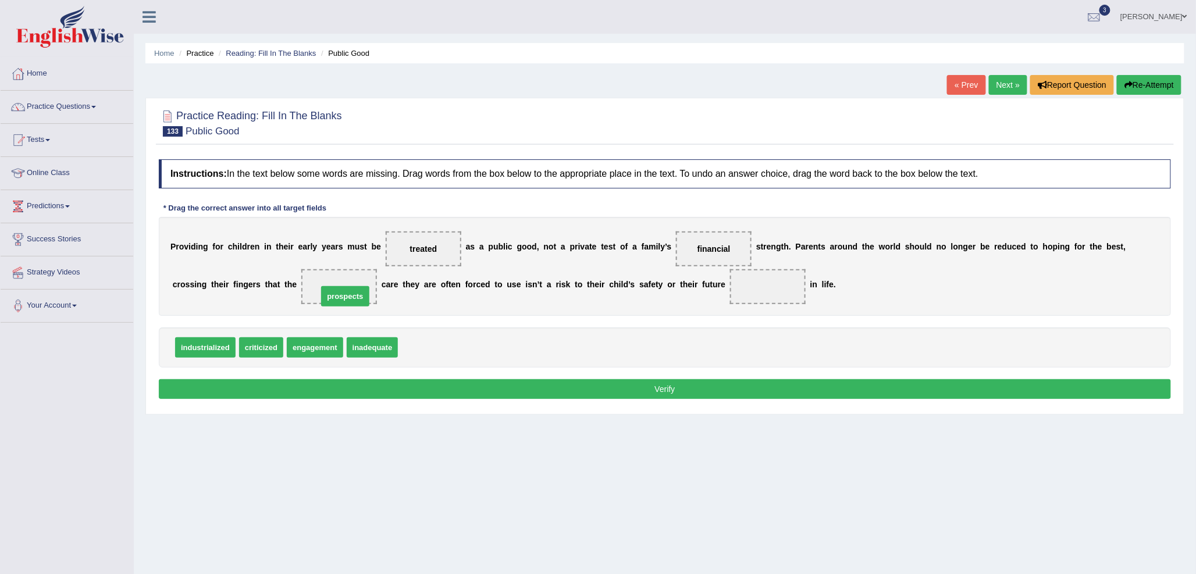
drag, startPoint x: 419, startPoint y: 351, endPoint x: 339, endPoint y: 300, distance: 95.2
drag, startPoint x: 344, startPoint y: 281, endPoint x: 754, endPoint y: 290, distance: 409.7
click at [754, 290] on div "P r o v i d i n g f o r c h i l d r e n i n t h e i r e a r l y y e a r s m u s…" at bounding box center [665, 266] width 1012 height 99
drag, startPoint x: 344, startPoint y: 286, endPoint x: 782, endPoint y: 297, distance: 438.2
drag, startPoint x: 248, startPoint y: 350, endPoint x: 327, endPoint y: 298, distance: 94.6
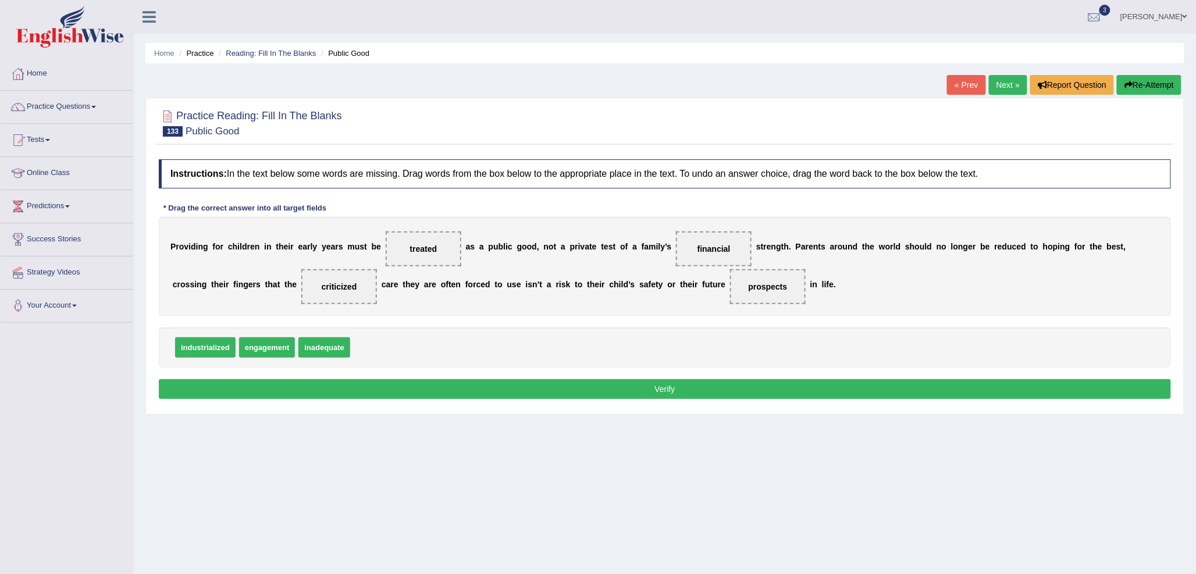
click at [549, 392] on button "Verify" at bounding box center [665, 389] width 1012 height 20
